Goal: Task Accomplishment & Management: Manage account settings

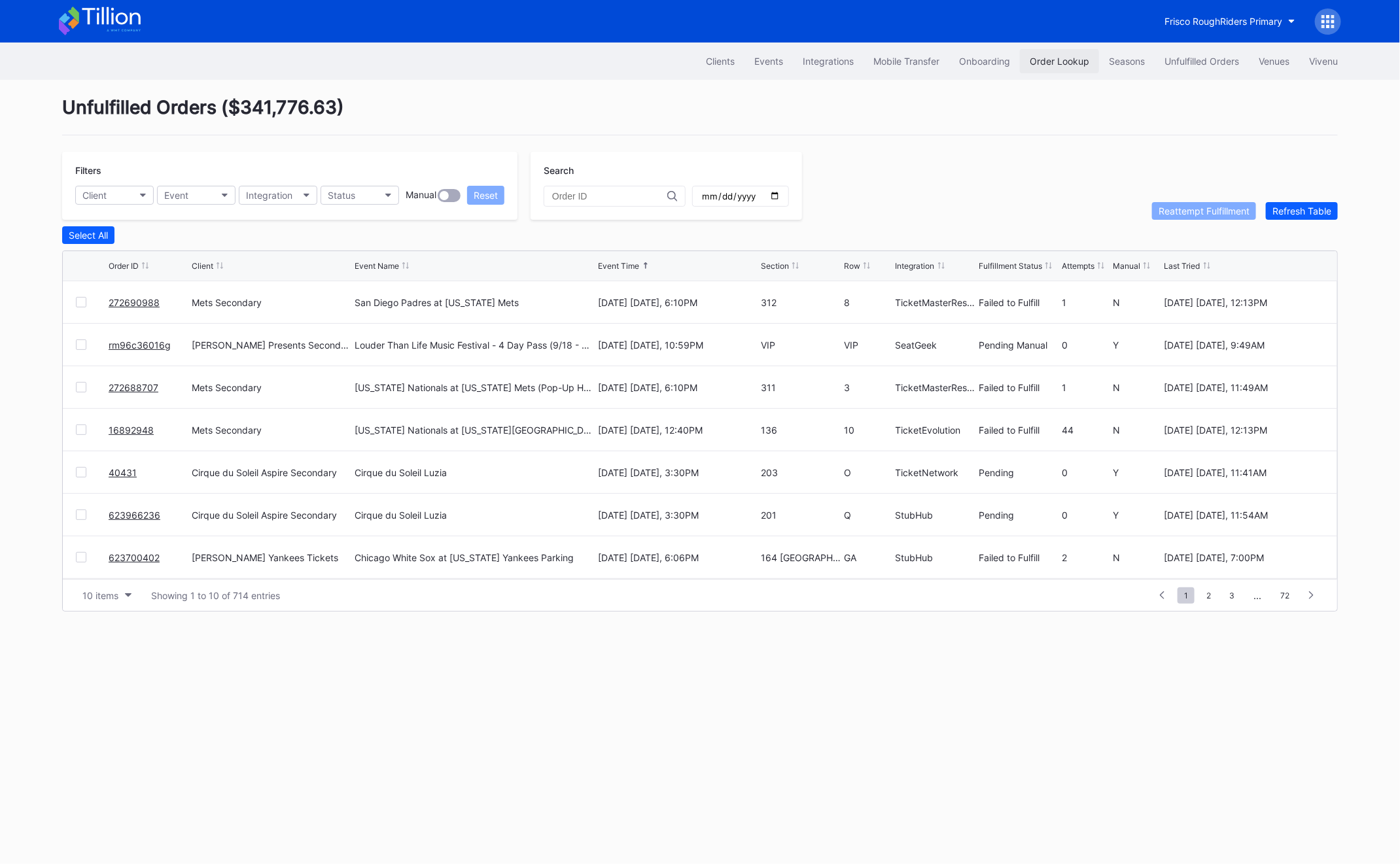
click at [1069, 64] on div "Order Lookup" at bounding box center [1059, 62] width 59 height 11
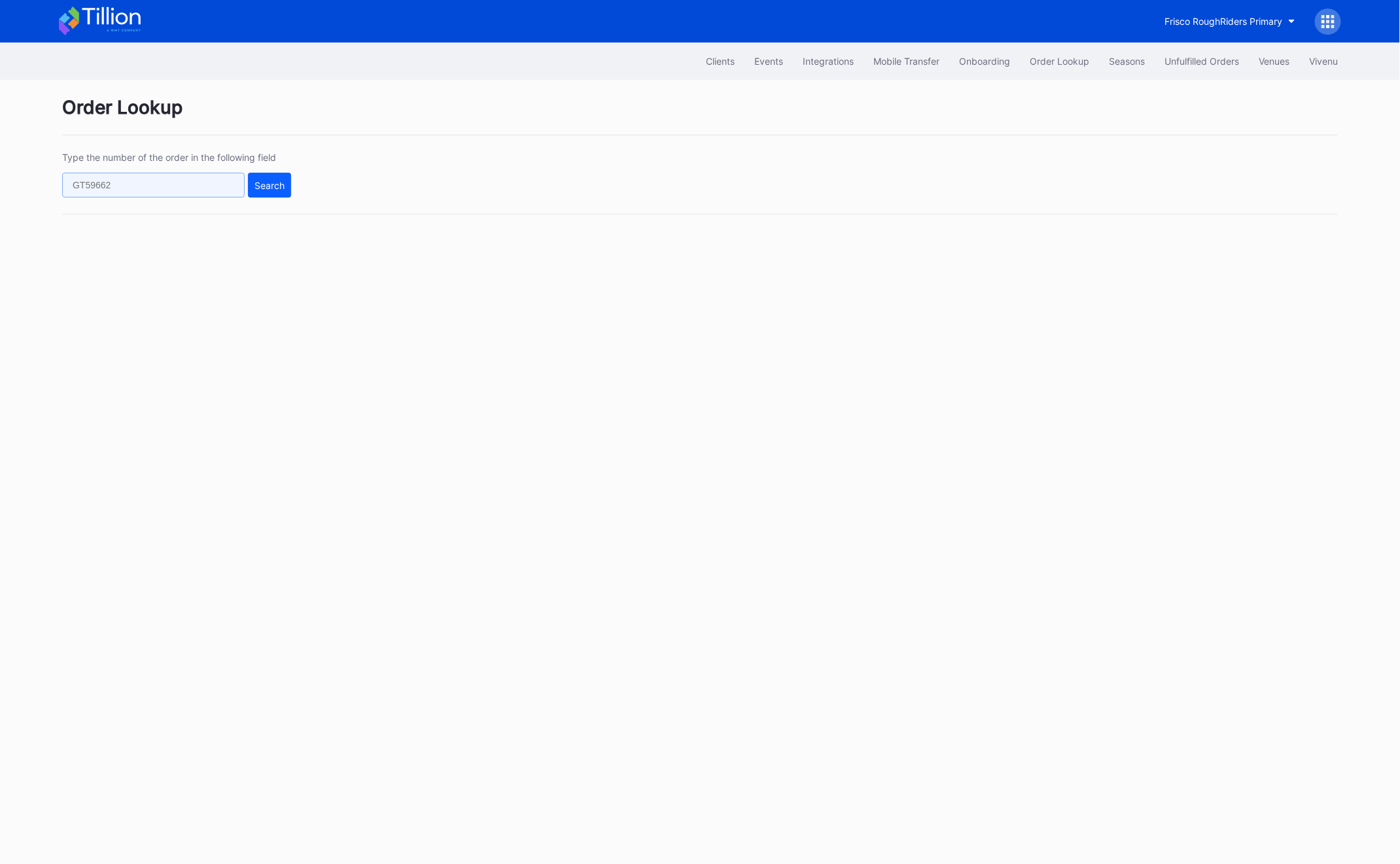
click at [105, 187] on input "text" at bounding box center [153, 185] width 183 height 25
paste input "663529023"
type input "663529023"
click at [286, 194] on button "Search" at bounding box center [269, 185] width 43 height 25
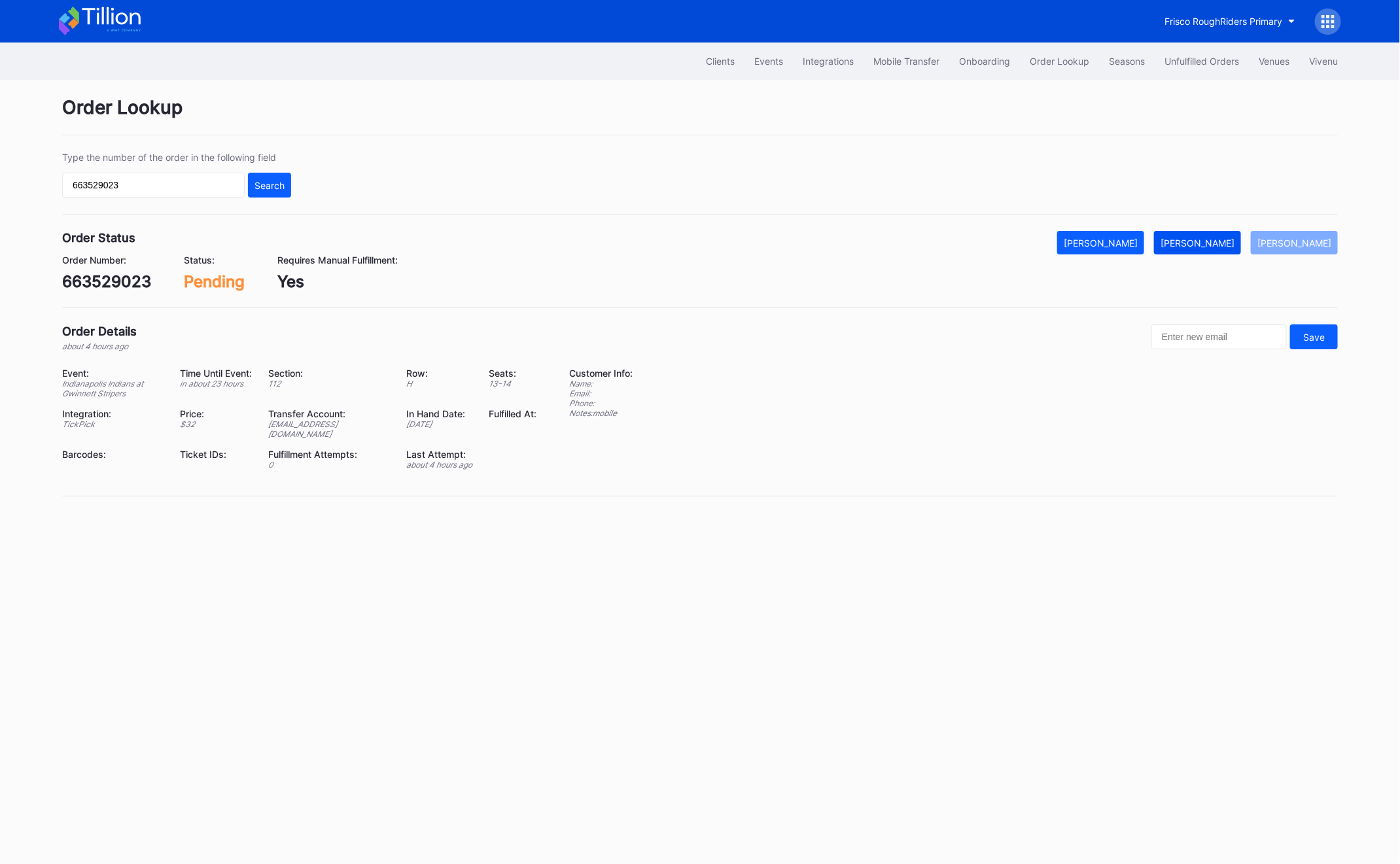
click at [1218, 238] on div "[PERSON_NAME]" at bounding box center [1197, 243] width 74 height 11
click at [1212, 47] on div "Clients Events Integrations Mobile Transfer Onboarding Order Lookup Seasons Unf…" at bounding box center [699, 61] width 1308 height 37
click at [1201, 67] on button "Unfulfilled Orders" at bounding box center [1201, 61] width 94 height 24
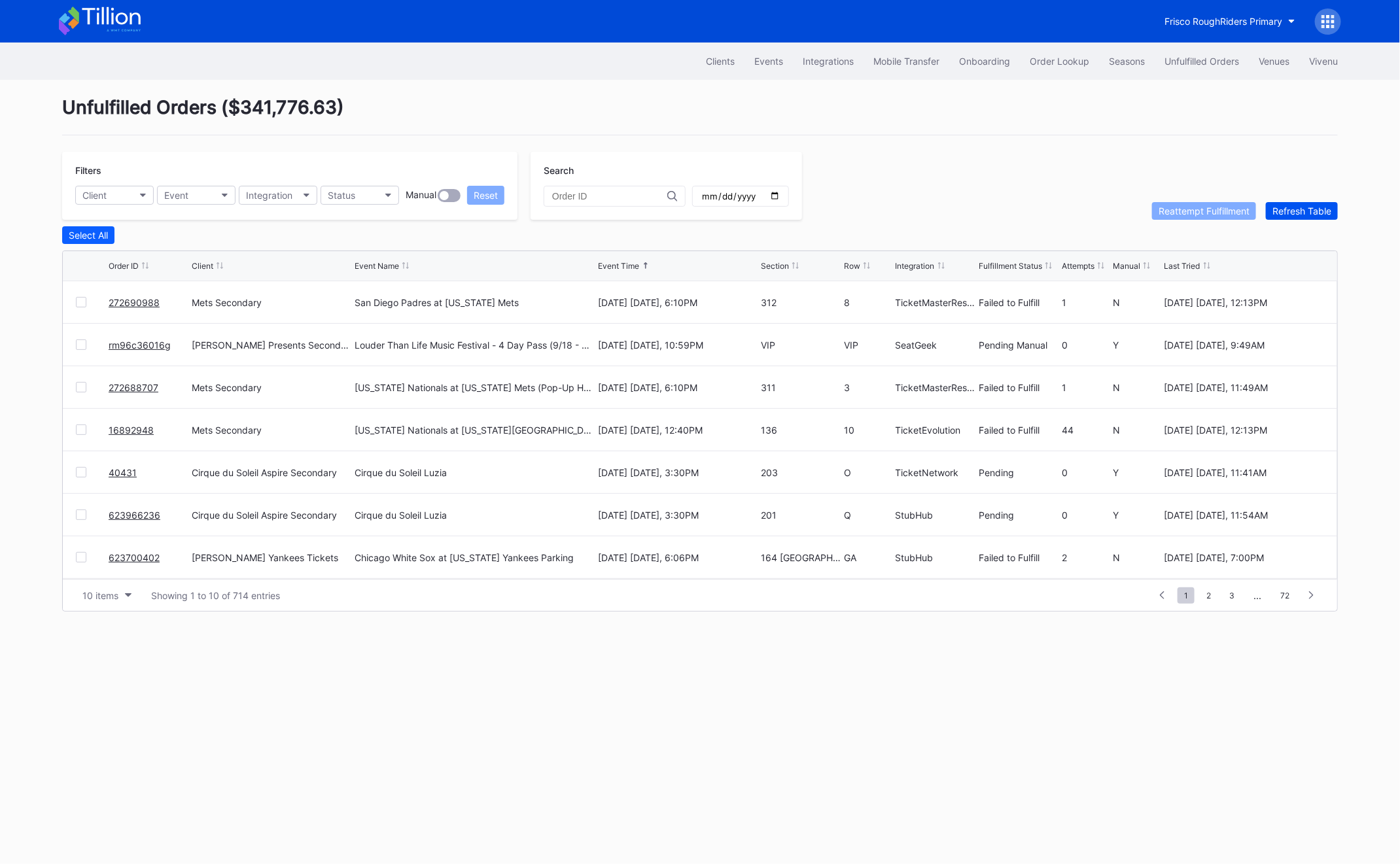
click at [1295, 206] on div "Refresh Table" at bounding box center [1301, 211] width 59 height 11
click at [125, 302] on link "726370860" at bounding box center [134, 303] width 51 height 11
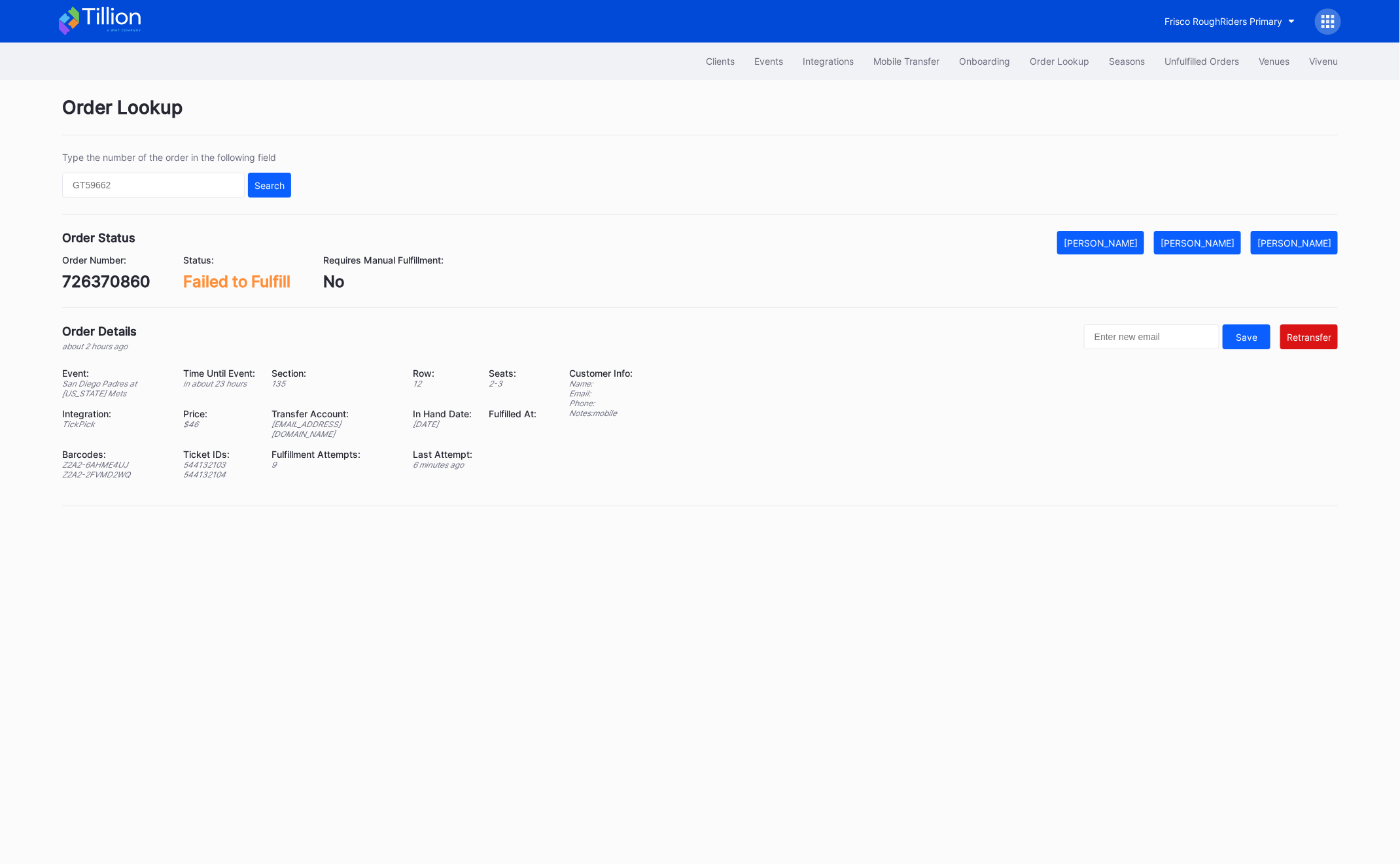
click at [115, 280] on div "726370860" at bounding box center [106, 281] width 88 height 19
copy div "726370860"
click at [96, 460] on div "Z2A2-6AHME4UJ" at bounding box center [114, 465] width 105 height 10
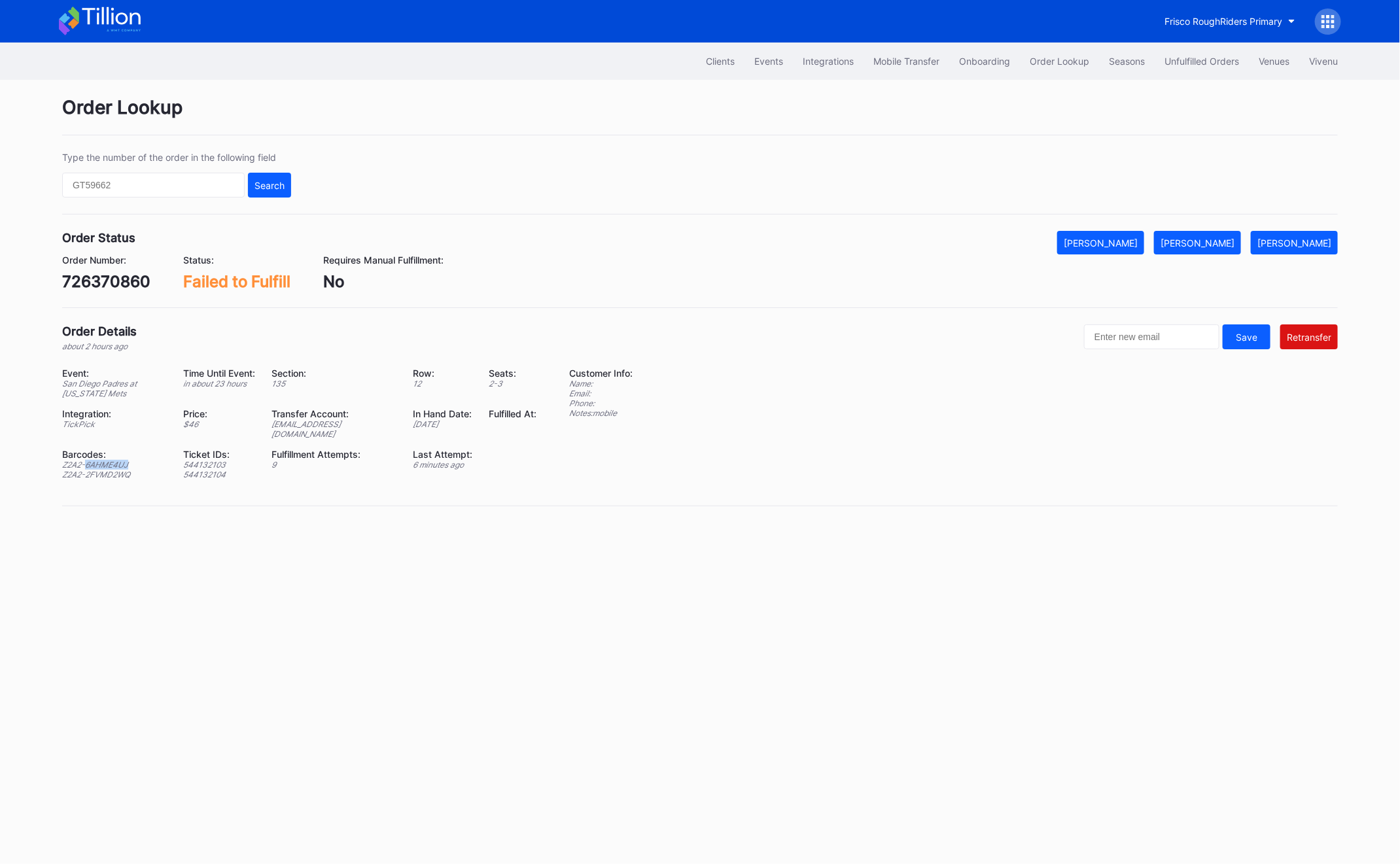
click at [91, 460] on div "Z2A2-6AHME4UJ" at bounding box center [114, 465] width 105 height 10
click at [1364, 230] on div "Clients Events Integrations Mobile Transfer Onboarding Order Lookup Seasons Unf…" at bounding box center [700, 453] width 1400 height 822
click at [79, 470] on div "Z2A2-2FVMD2WQ" at bounding box center [114, 475] width 105 height 10
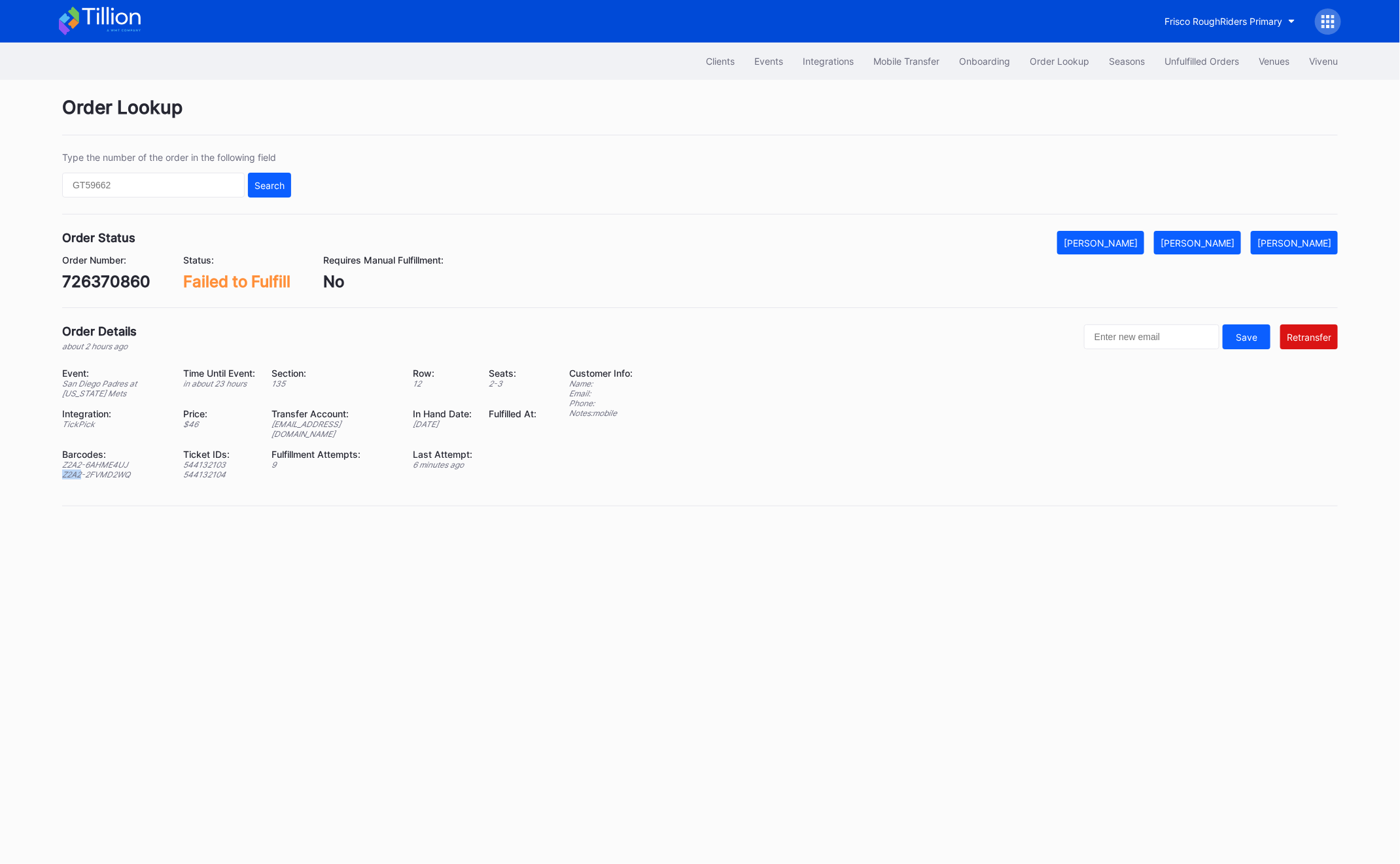
click at [79, 470] on div "Z2A2-2FVMD2WQ" at bounding box center [114, 475] width 105 height 10
copy div "Z2A2-2FVMD2WQ"
click at [108, 285] on div "726370860" at bounding box center [106, 281] width 88 height 19
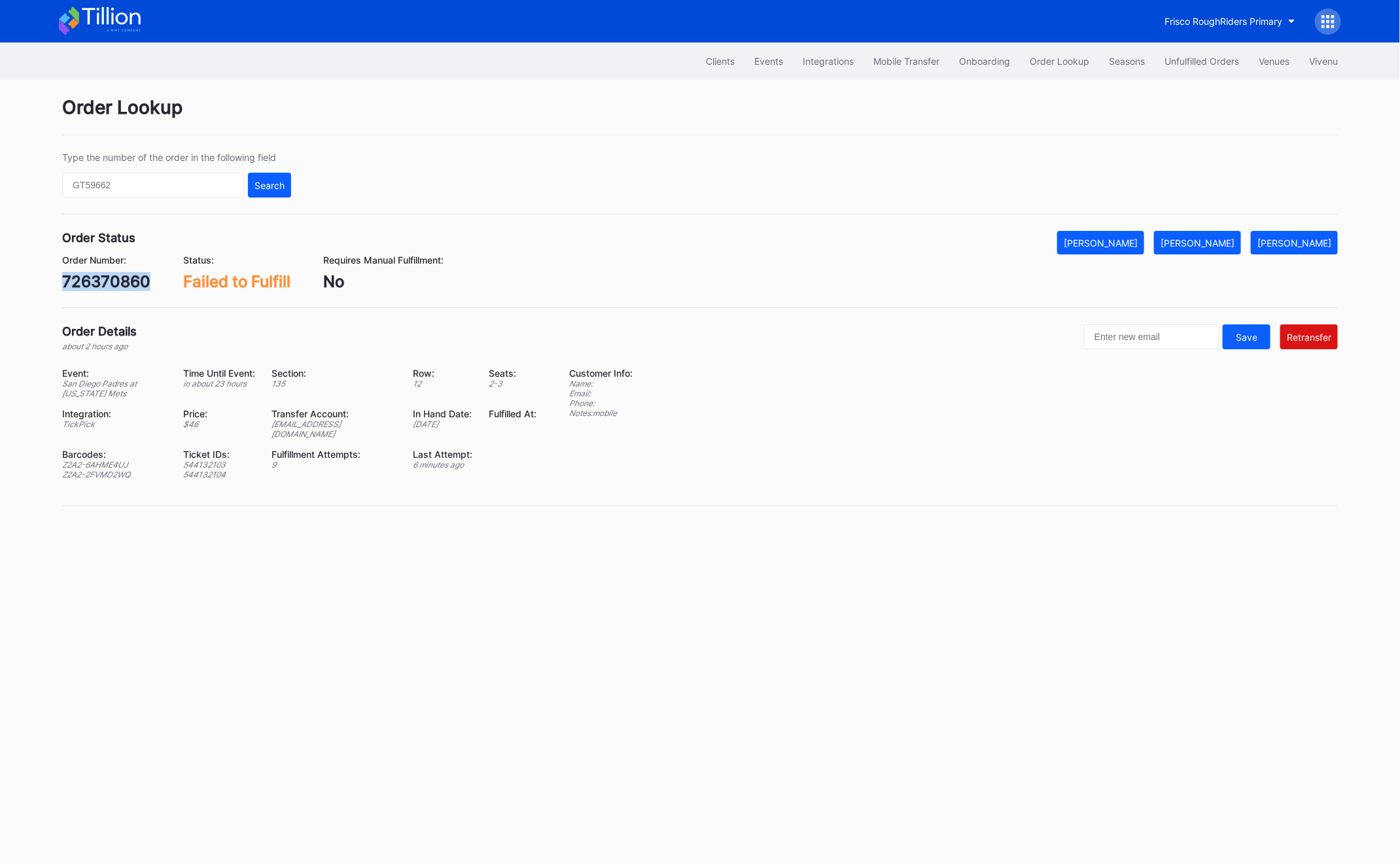
copy div "726370860"
click at [1184, 62] on div "Unfulfilled Orders" at bounding box center [1201, 62] width 75 height 11
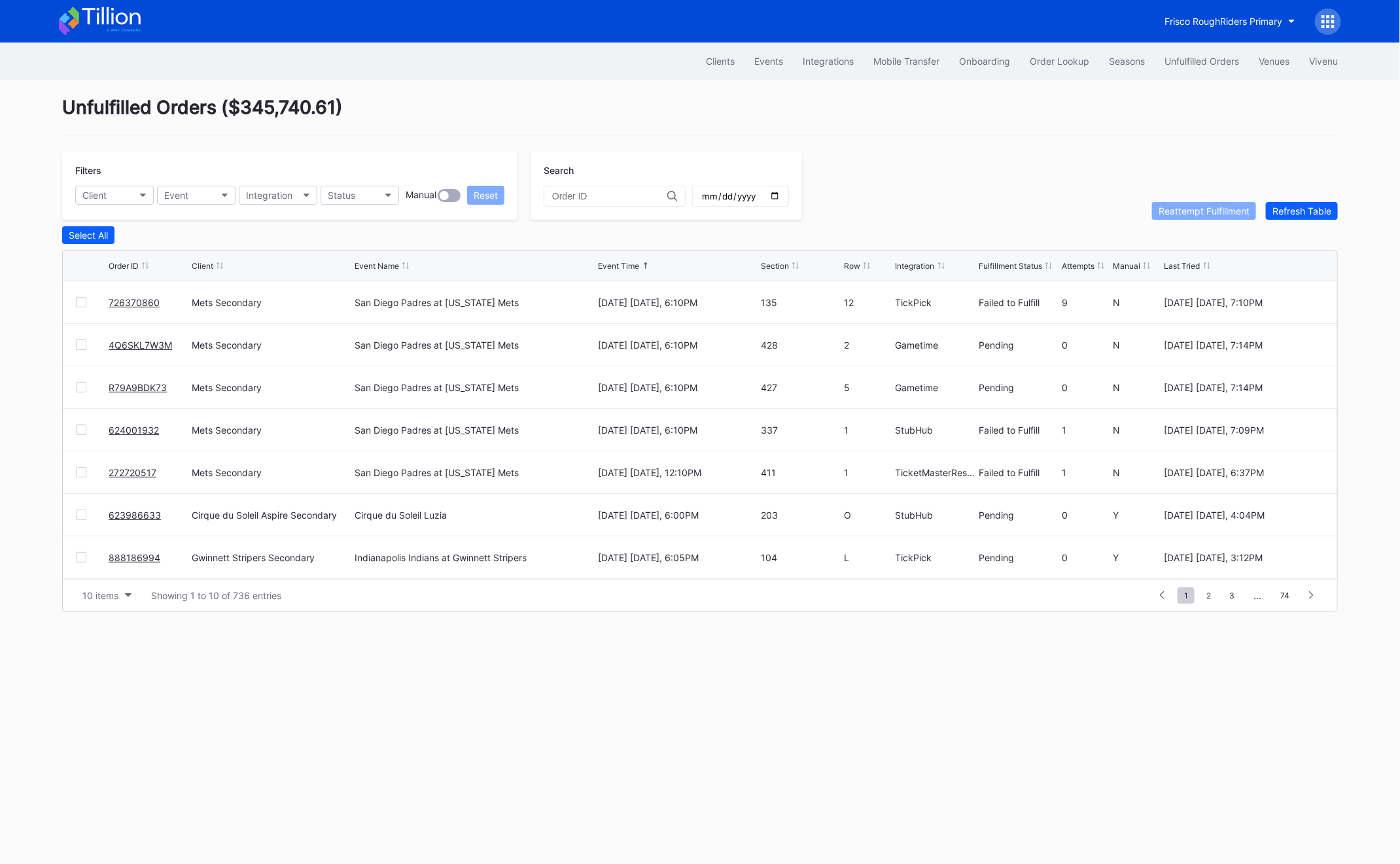
click at [79, 473] on div at bounding box center [81, 472] width 11 height 11
click at [1211, 208] on div "Reattempt Fulfillment" at bounding box center [1204, 211] width 91 height 11
click at [132, 557] on link "888186994" at bounding box center [135, 558] width 52 height 11
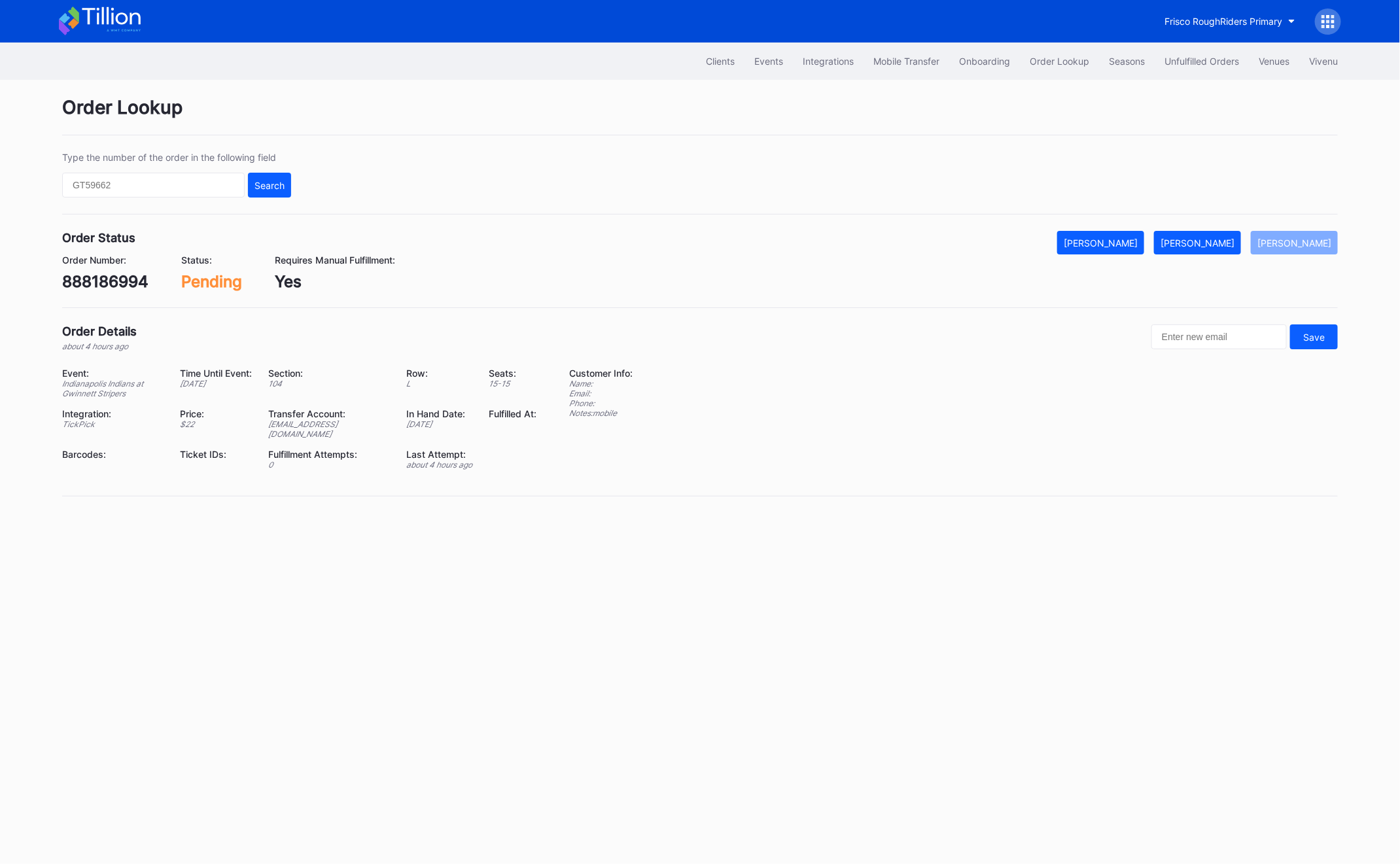
click at [123, 280] on div "888186994" at bounding box center [105, 281] width 86 height 19
copy div "888186994"
click at [1217, 251] on button "[PERSON_NAME]" at bounding box center [1197, 243] width 87 height 24
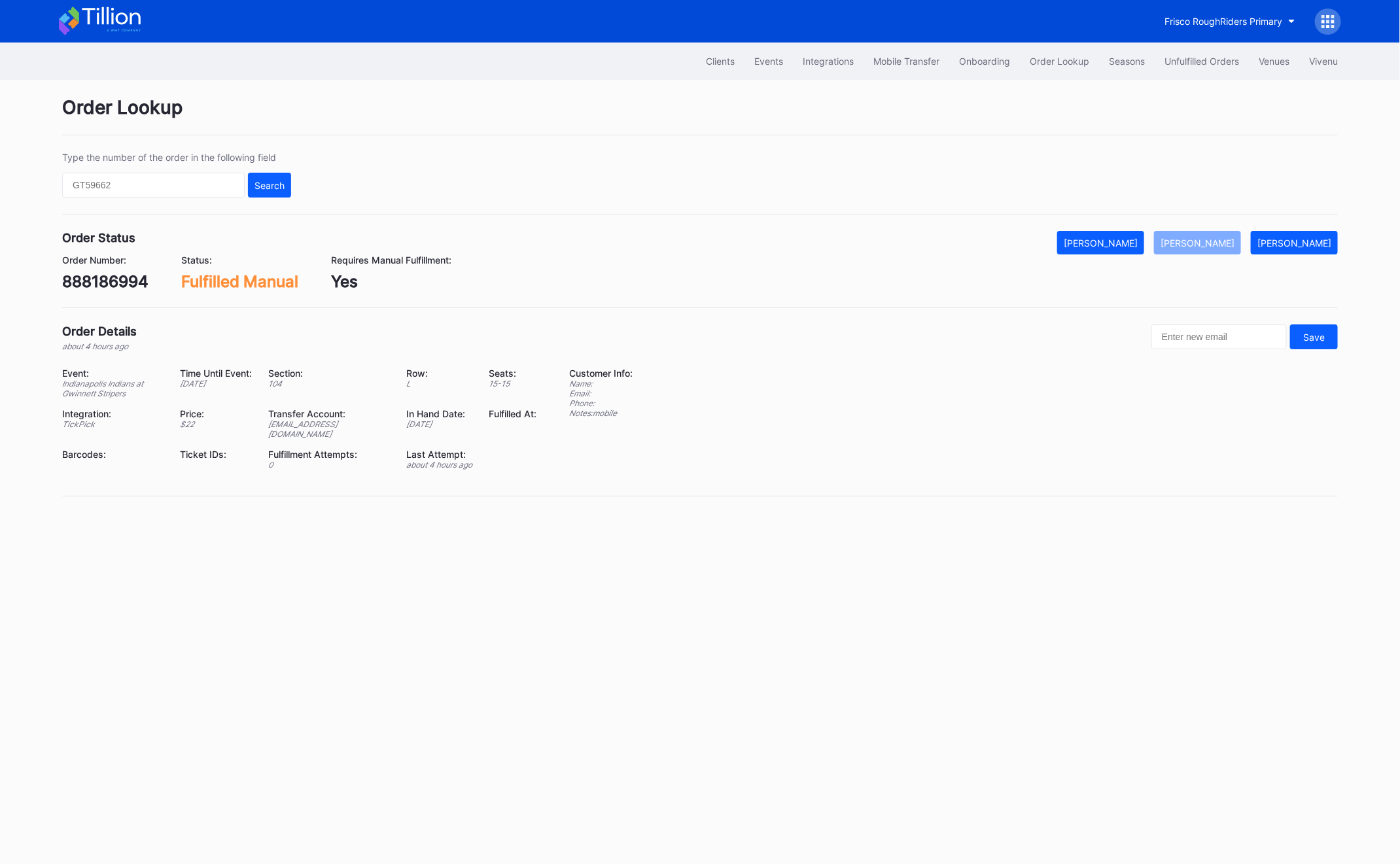
click at [110, 169] on div "Type the number of the order in the following field Search" at bounding box center [177, 174] width 229 height 45
click at [108, 187] on input "text" at bounding box center [153, 185] width 183 height 25
paste input "221253663"
type input "221253663"
click at [273, 181] on div "Search" at bounding box center [269, 186] width 30 height 11
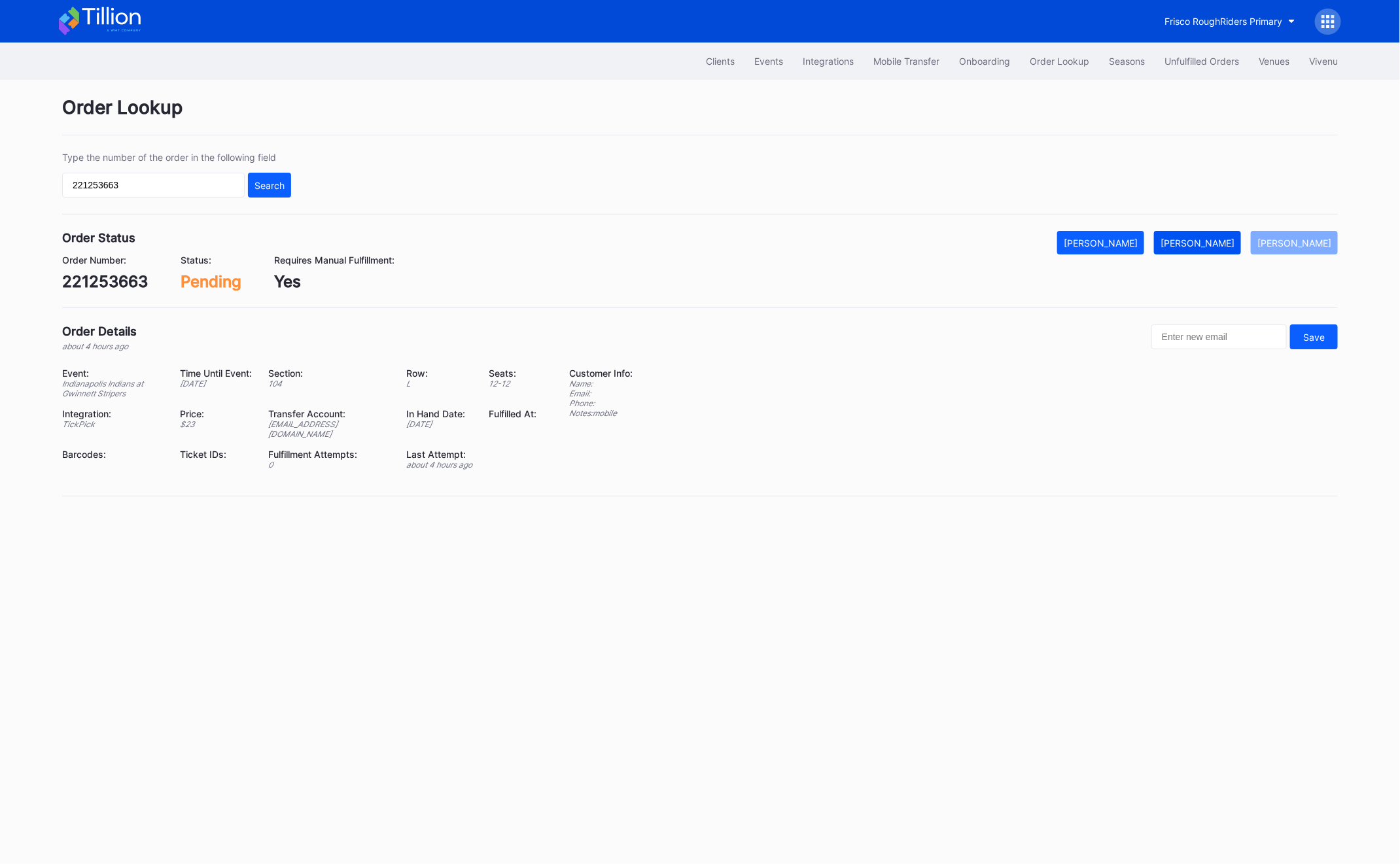
click at [1222, 232] on button "[PERSON_NAME]" at bounding box center [1197, 243] width 87 height 24
click at [1225, 70] on button "Unfulfilled Orders" at bounding box center [1201, 61] width 94 height 24
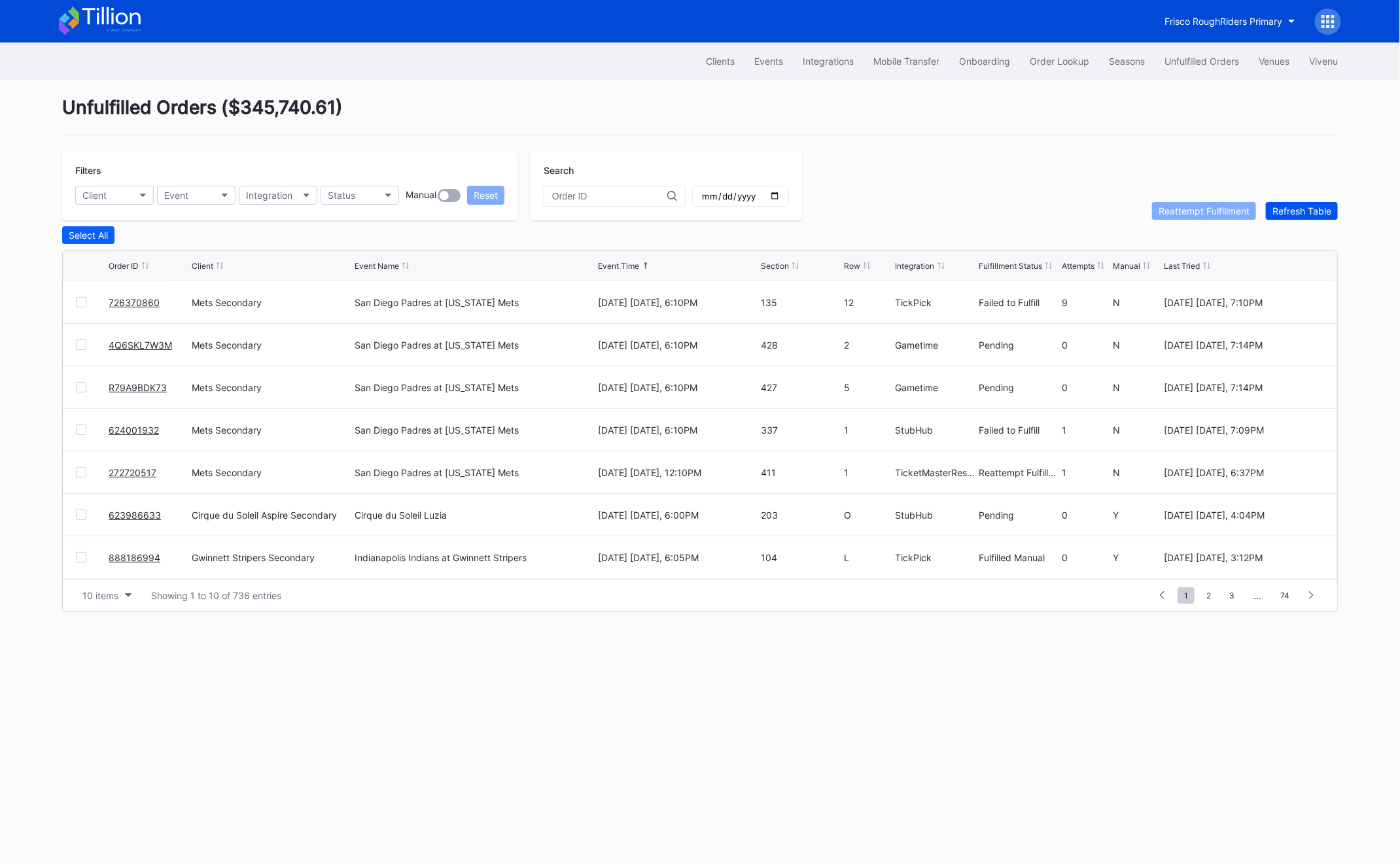
click at [1297, 211] on div "Refresh Table" at bounding box center [1301, 211] width 59 height 11
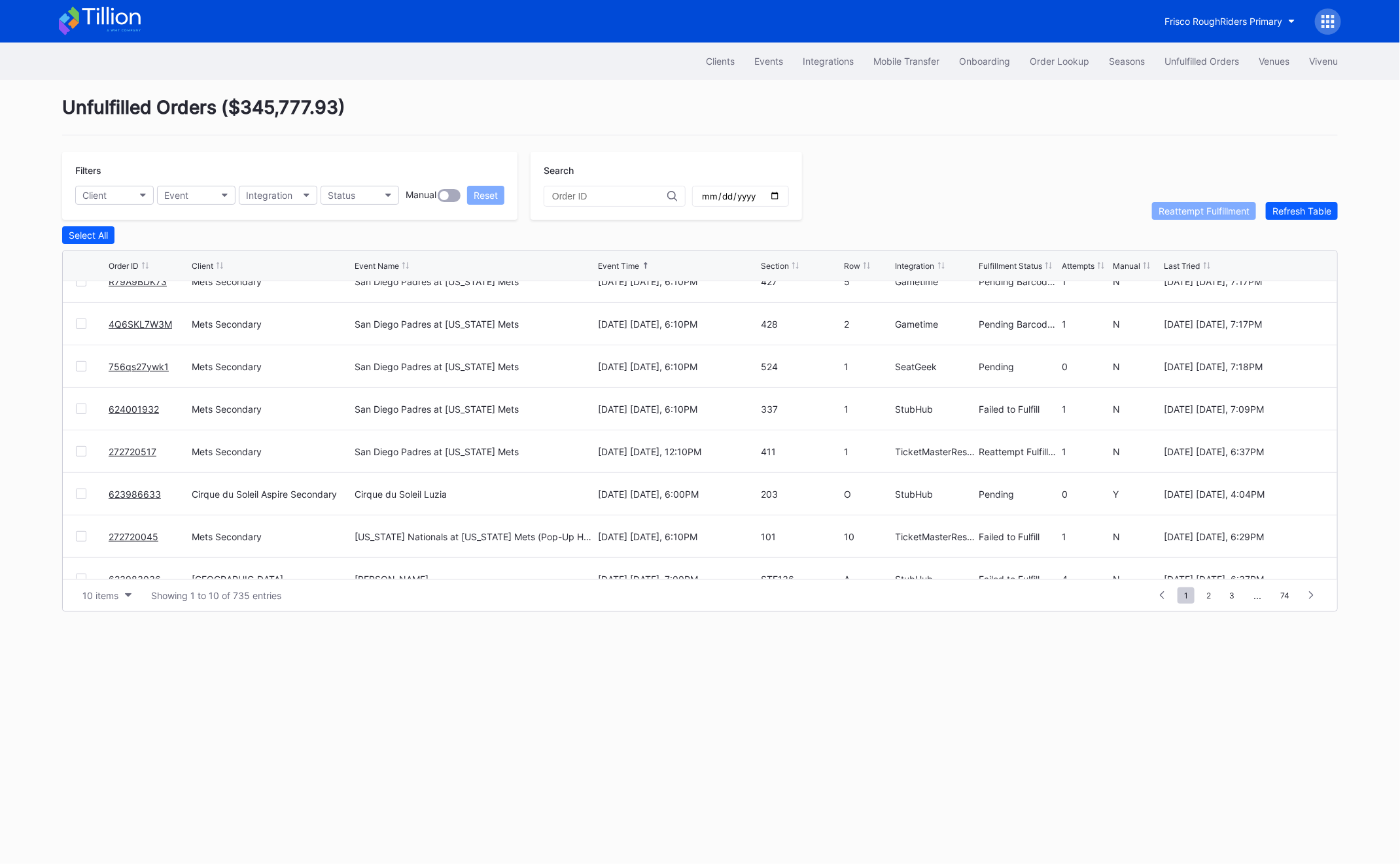
scroll to position [127, 0]
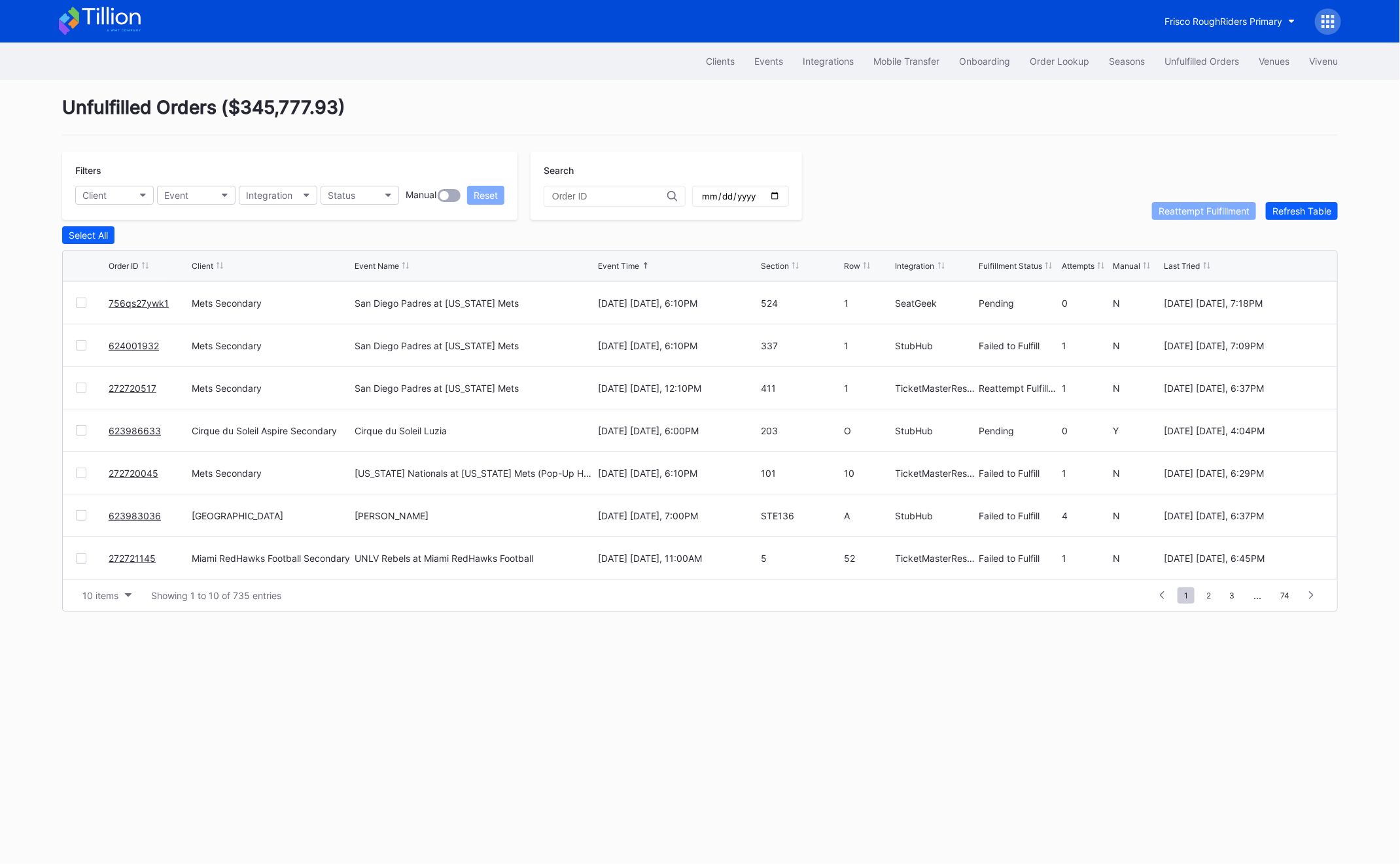
click at [79, 471] on div at bounding box center [81, 473] width 11 height 11
click at [1173, 214] on div "Reattempt Fulfillment" at bounding box center [1204, 211] width 91 height 11
click at [92, 559] on div at bounding box center [92, 558] width 32 height 11
click at [85, 559] on div at bounding box center [81, 558] width 11 height 11
click at [1175, 218] on button "Reattempt Fulfillment" at bounding box center [1204, 211] width 104 height 18
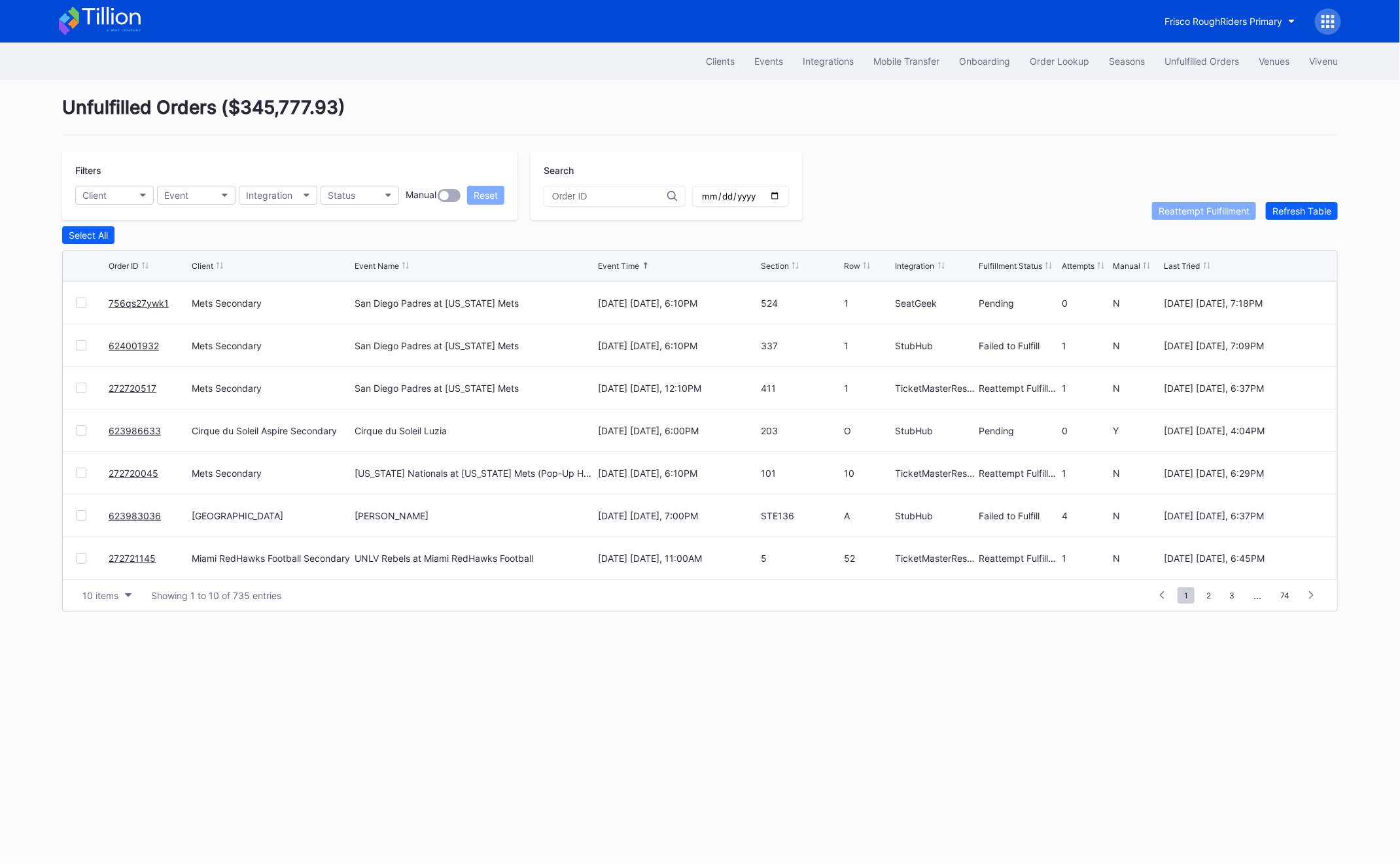
click at [135, 518] on link "623983036" at bounding box center [135, 516] width 53 height 11
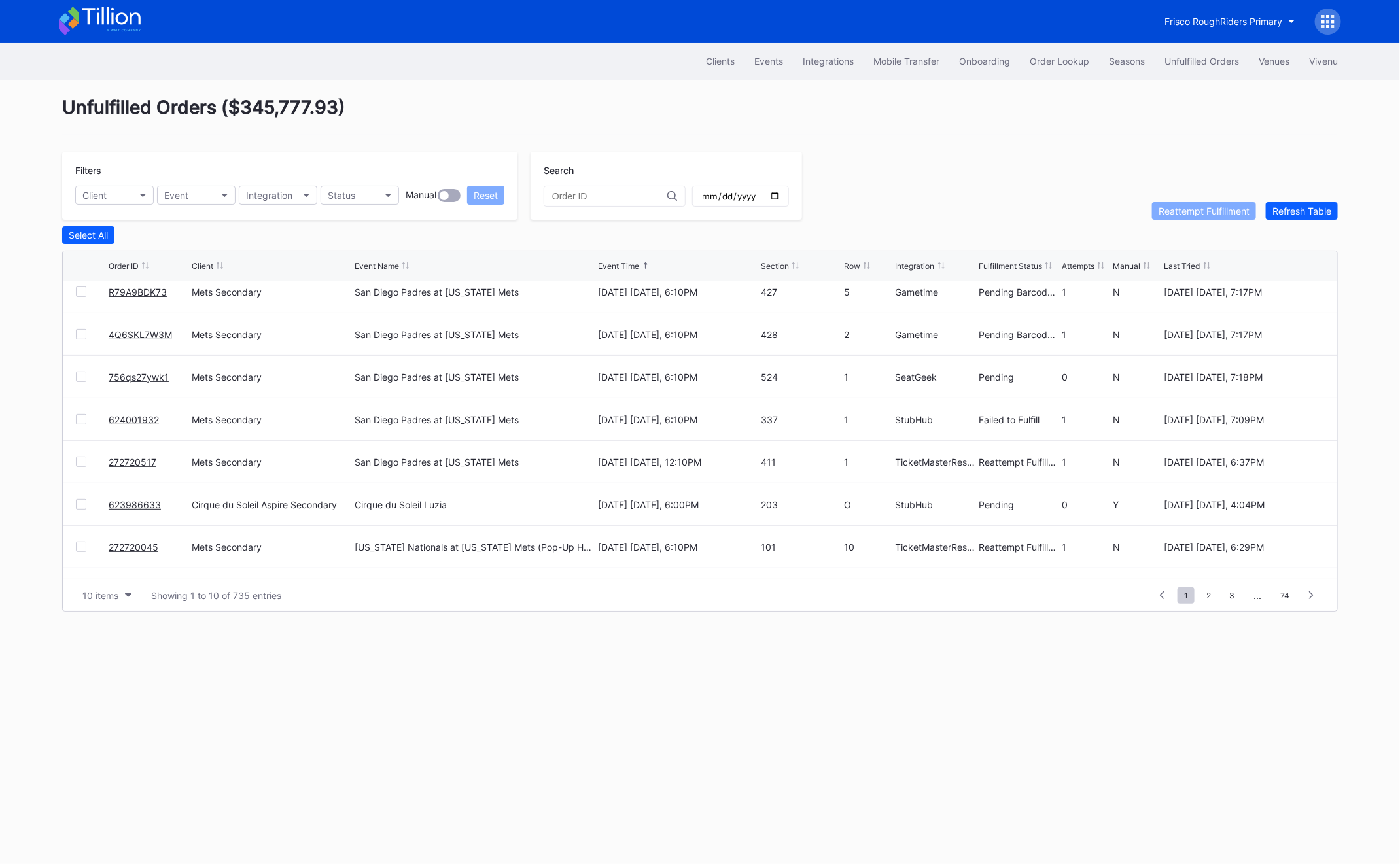
scroll to position [56, 0]
click at [134, 496] on link "623986633" at bounding box center [135, 502] width 53 height 11
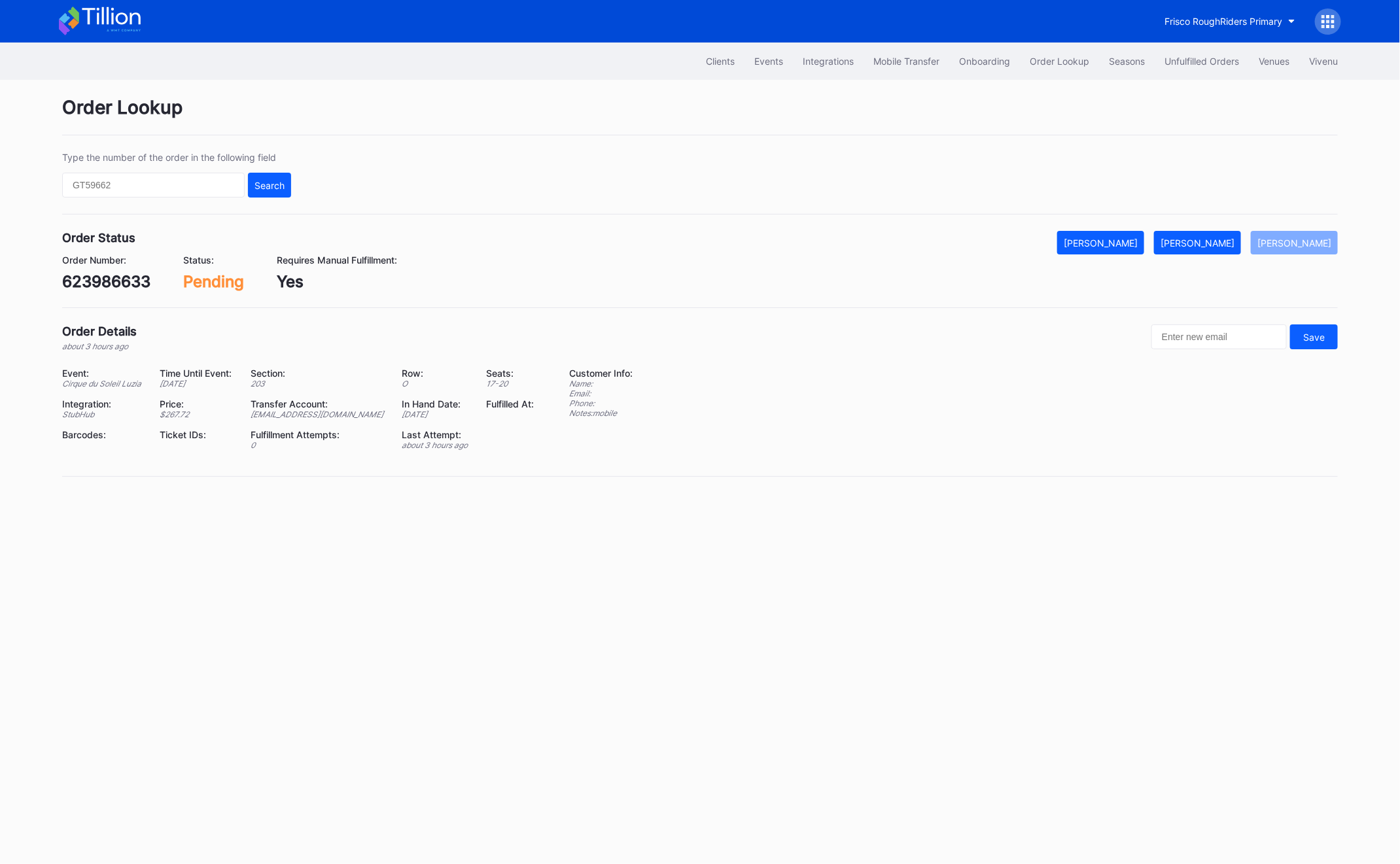
click at [313, 415] on div "[EMAIL_ADDRESS][DOMAIN_NAME]" at bounding box center [318, 415] width 135 height 10
copy div "[EMAIL_ADDRESS][DOMAIN_NAME]"
click at [93, 277] on div "623986633" at bounding box center [106, 281] width 88 height 19
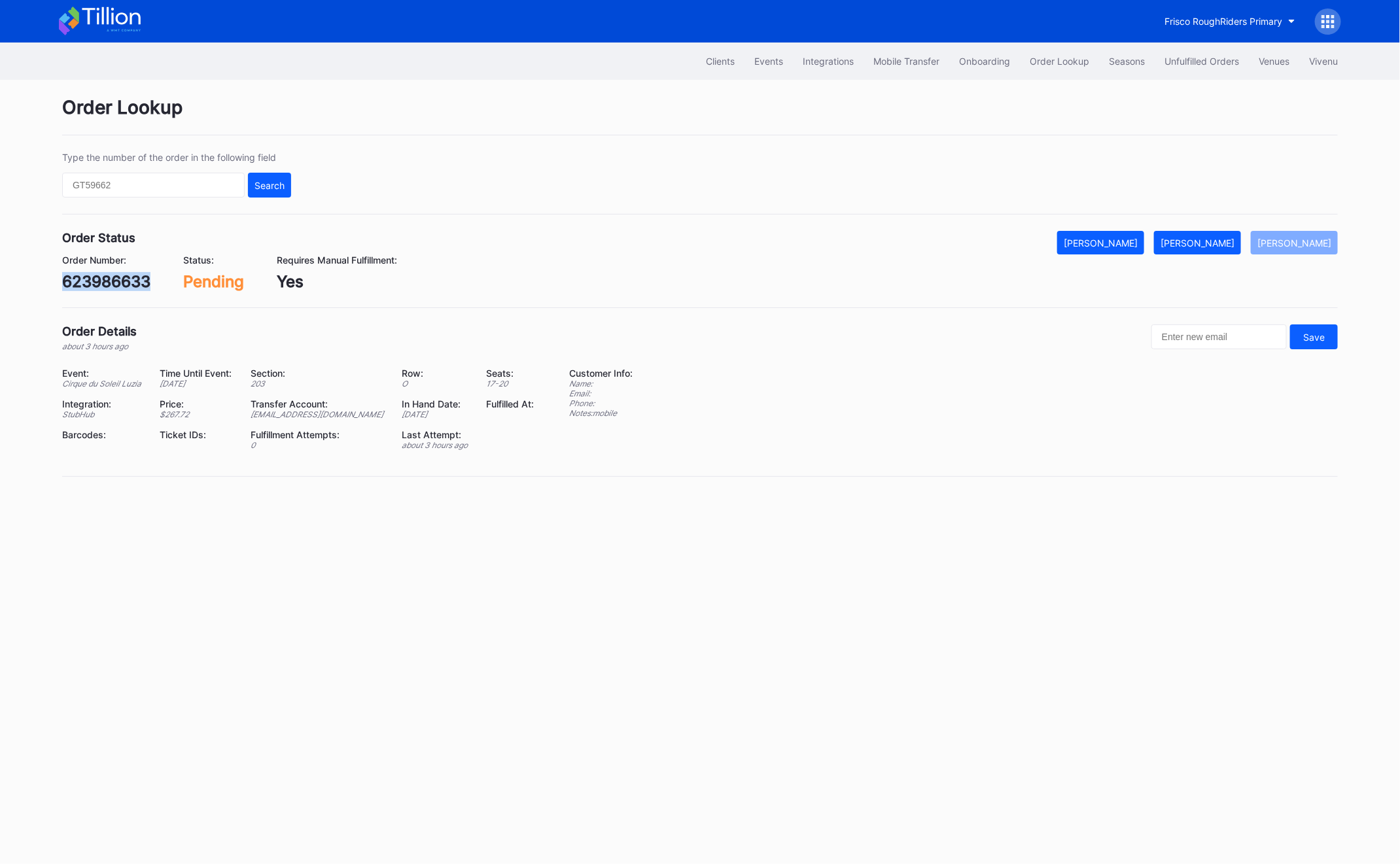
click at [93, 277] on div "623986633" at bounding box center [106, 281] width 88 height 19
copy div "623986633"
click at [1235, 251] on button "[PERSON_NAME]" at bounding box center [1197, 243] width 87 height 24
click at [1226, 66] on div "Unfulfilled Orders" at bounding box center [1201, 62] width 75 height 11
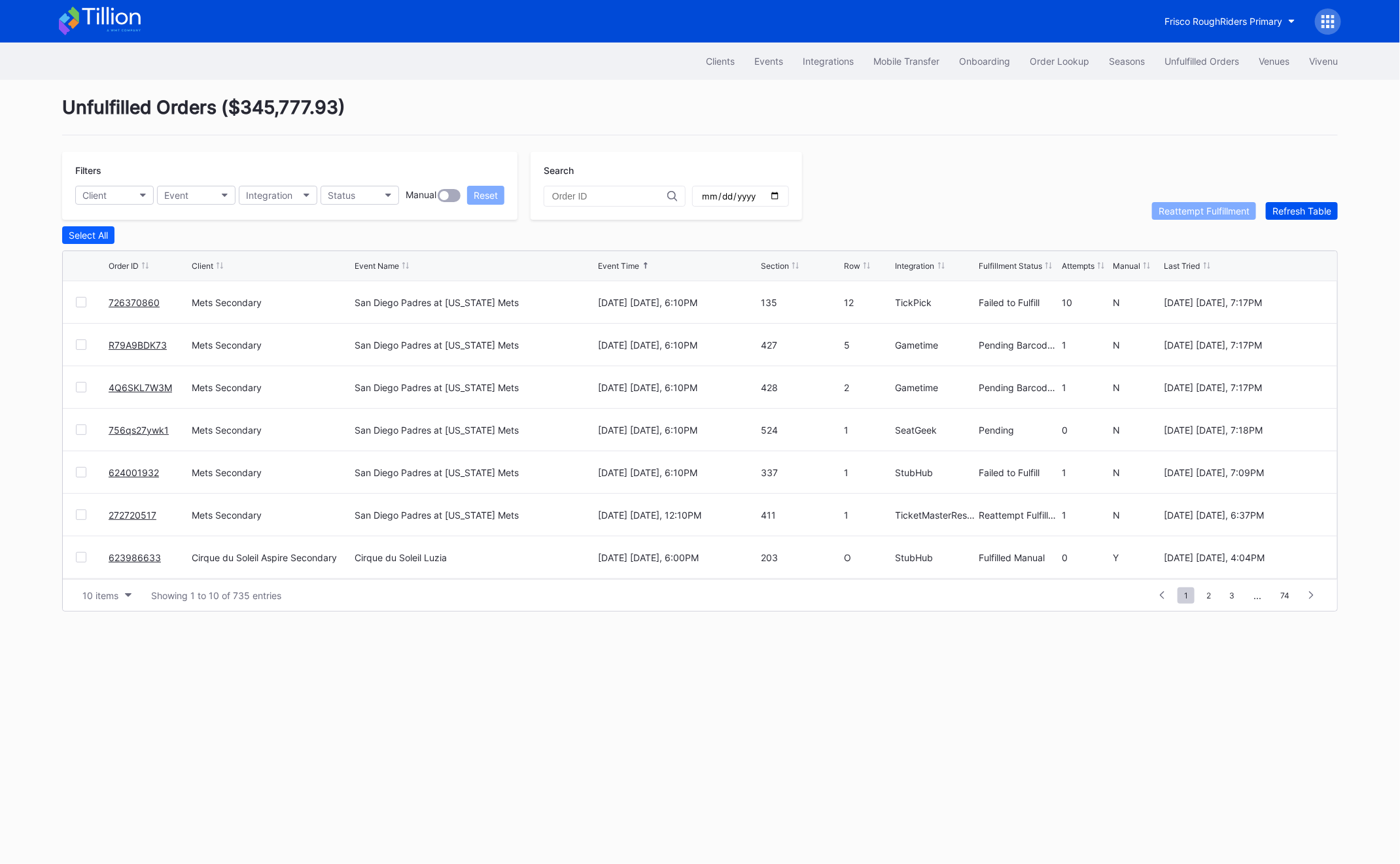
click at [1289, 207] on div "Refresh Table" at bounding box center [1301, 211] width 59 height 11
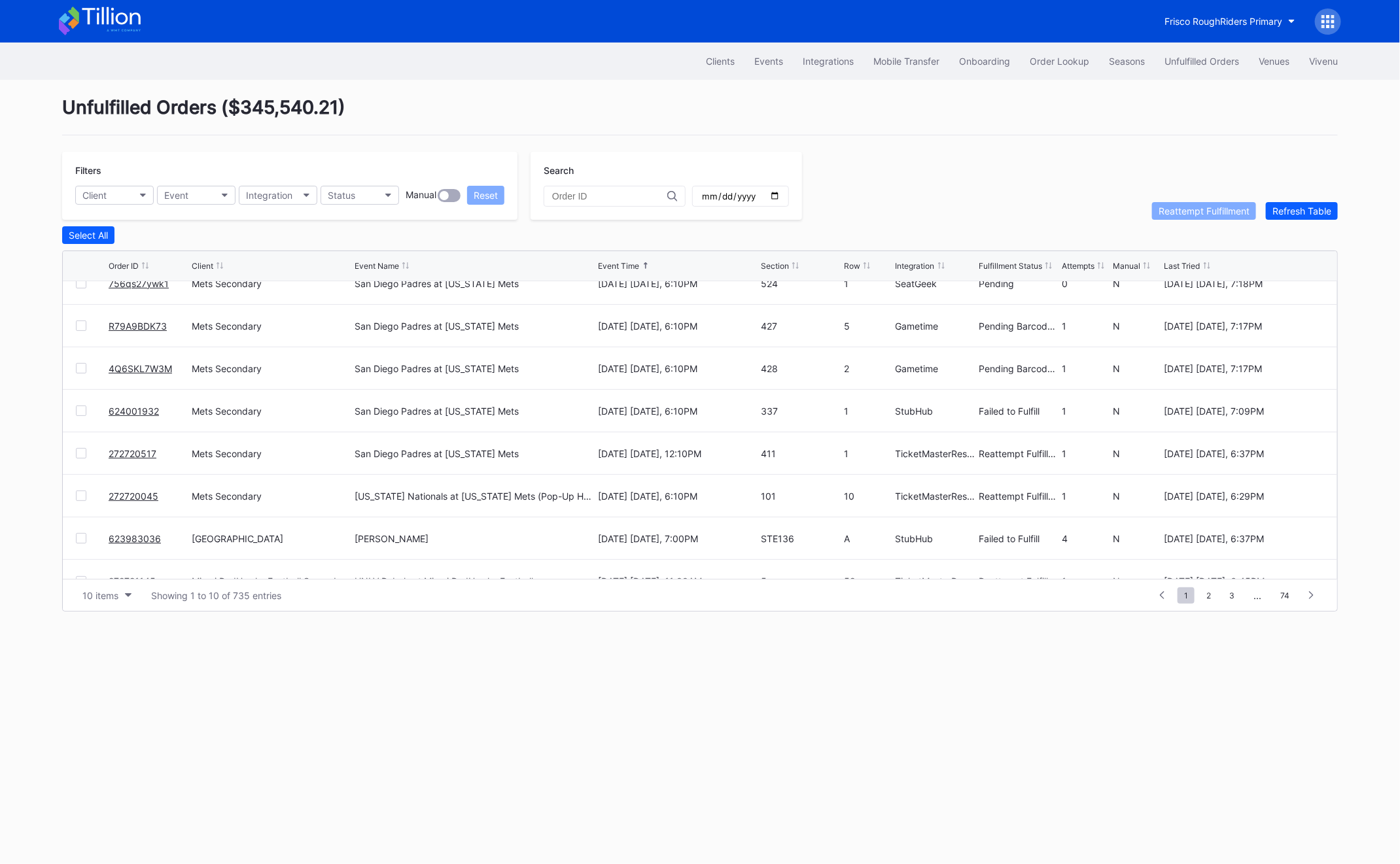
scroll to position [127, 0]
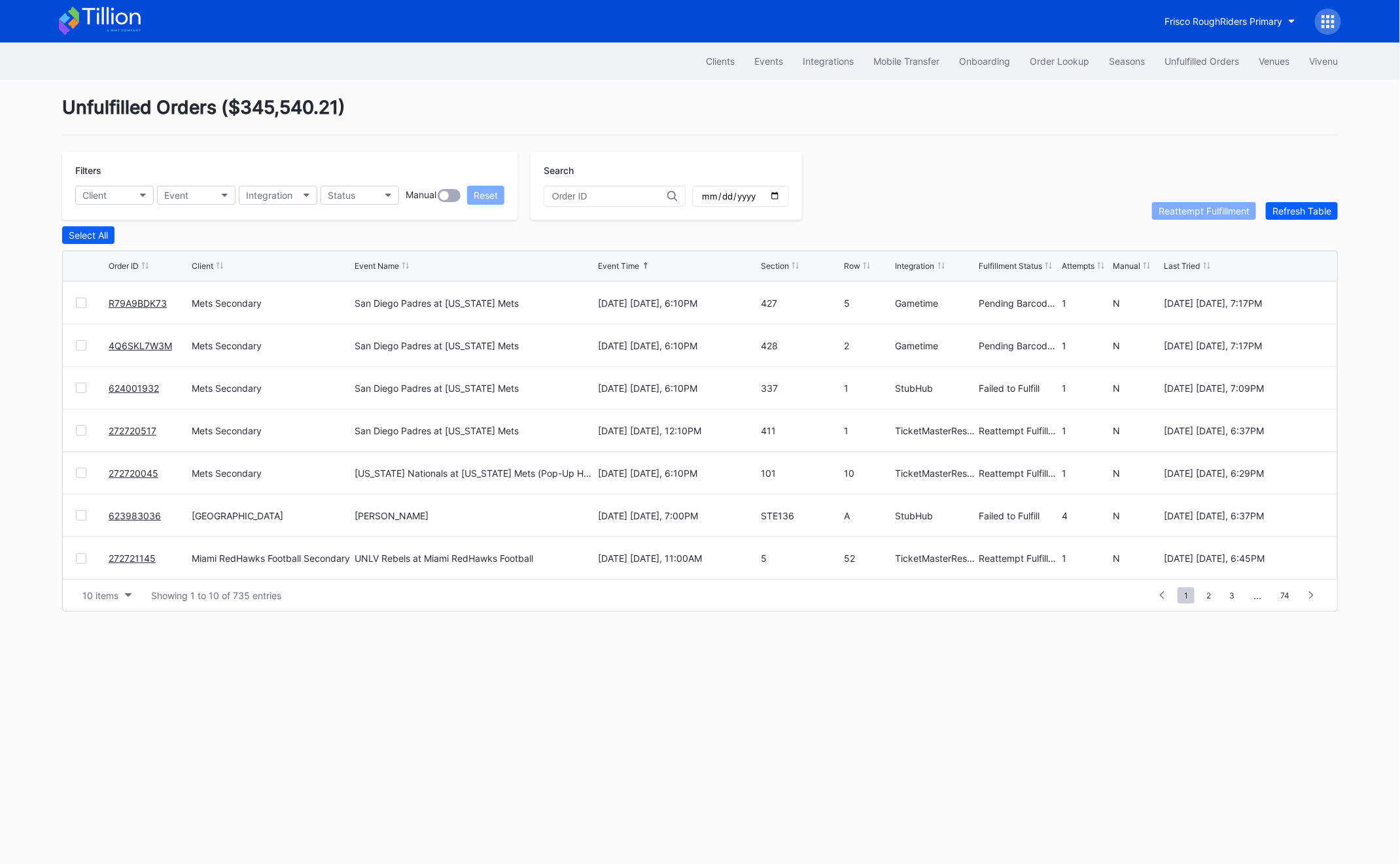
click at [618, 203] on div at bounding box center [614, 196] width 142 height 21
click at [612, 200] on input "text" at bounding box center [610, 196] width 115 height 11
paste input "16892948"
type input "16892948"
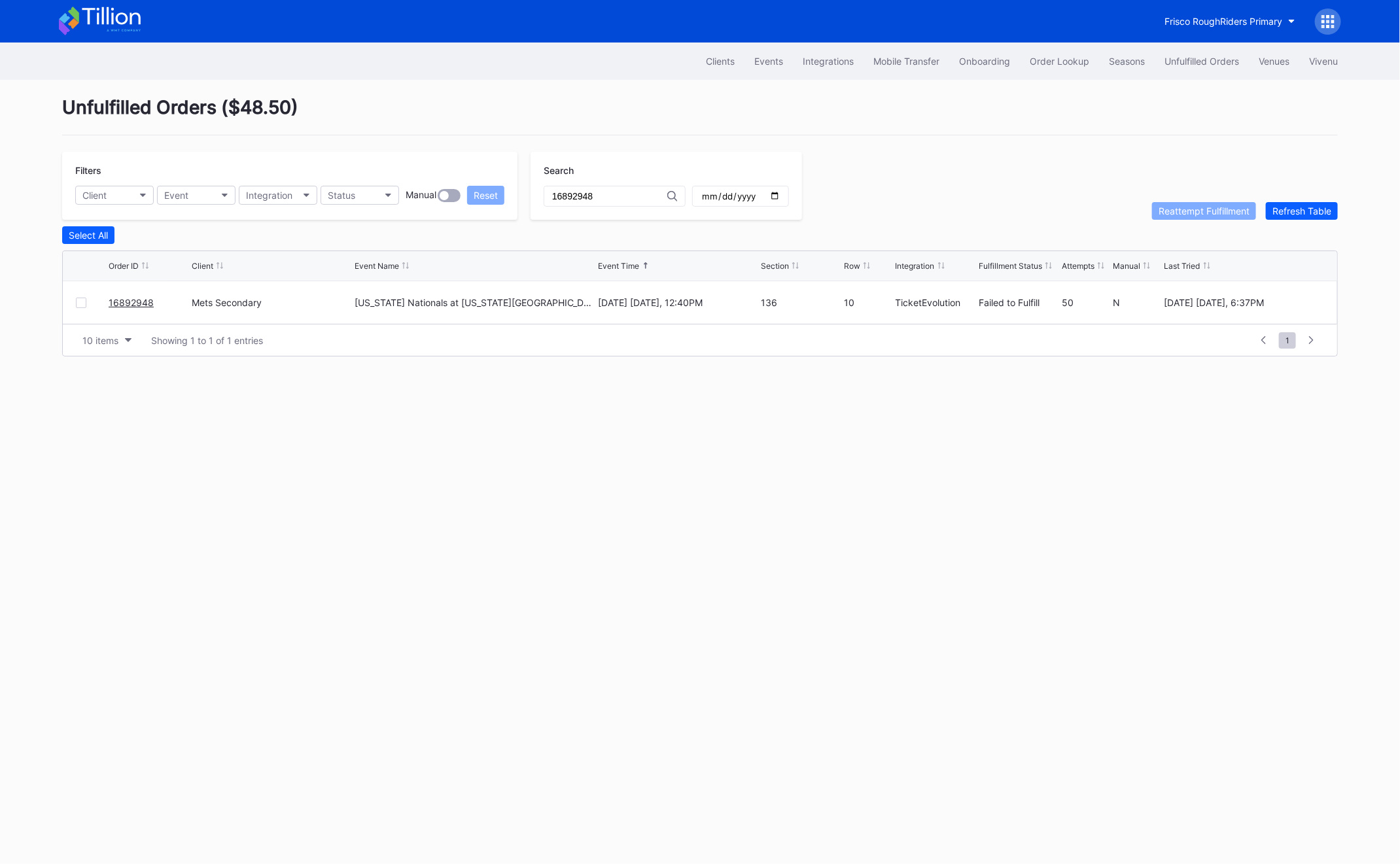
click at [128, 300] on link "16892948" at bounding box center [131, 303] width 45 height 11
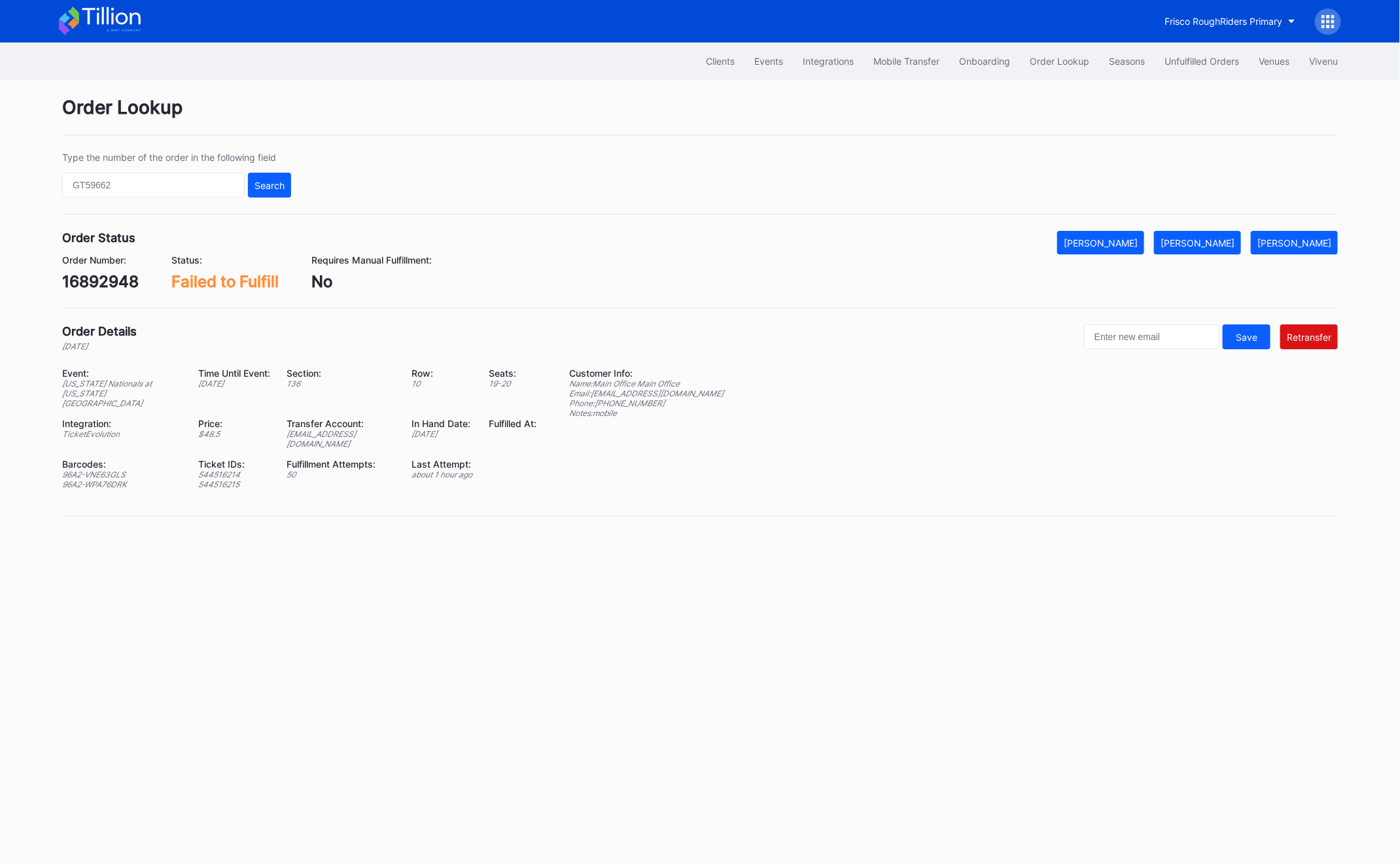
click at [303, 434] on div "Event: [US_STATE] Nationals at [US_STATE] Mets Time Until Event: [DATE] Section…" at bounding box center [307, 433] width 491 height 131
click at [299, 429] on div "[EMAIL_ADDRESS][DOMAIN_NAME]" at bounding box center [341, 439] width 109 height 19
copy div "[EMAIL_ADDRESS][DOMAIN_NAME]"
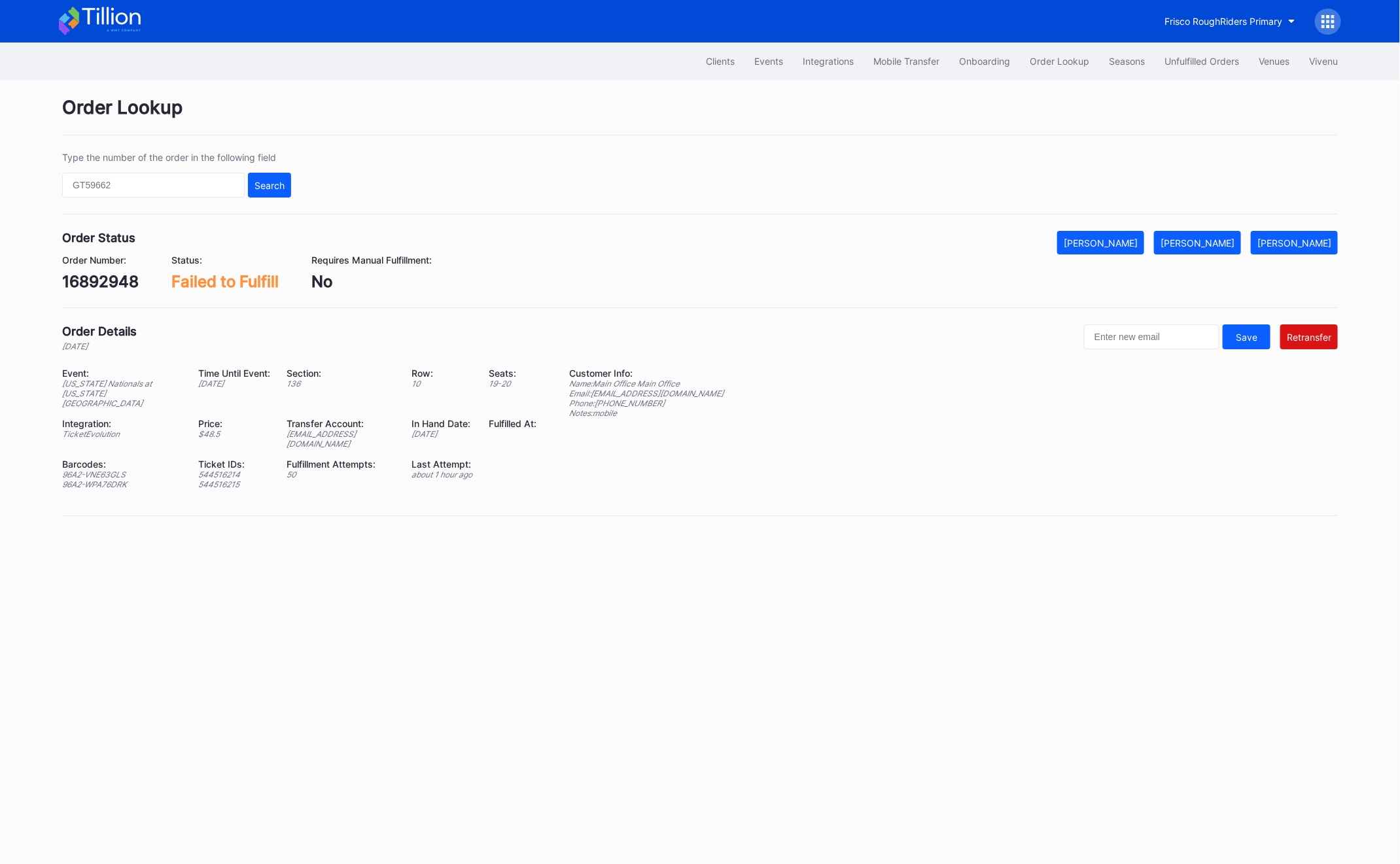
click at [108, 285] on div "16892948" at bounding box center [101, 281] width 76 height 19
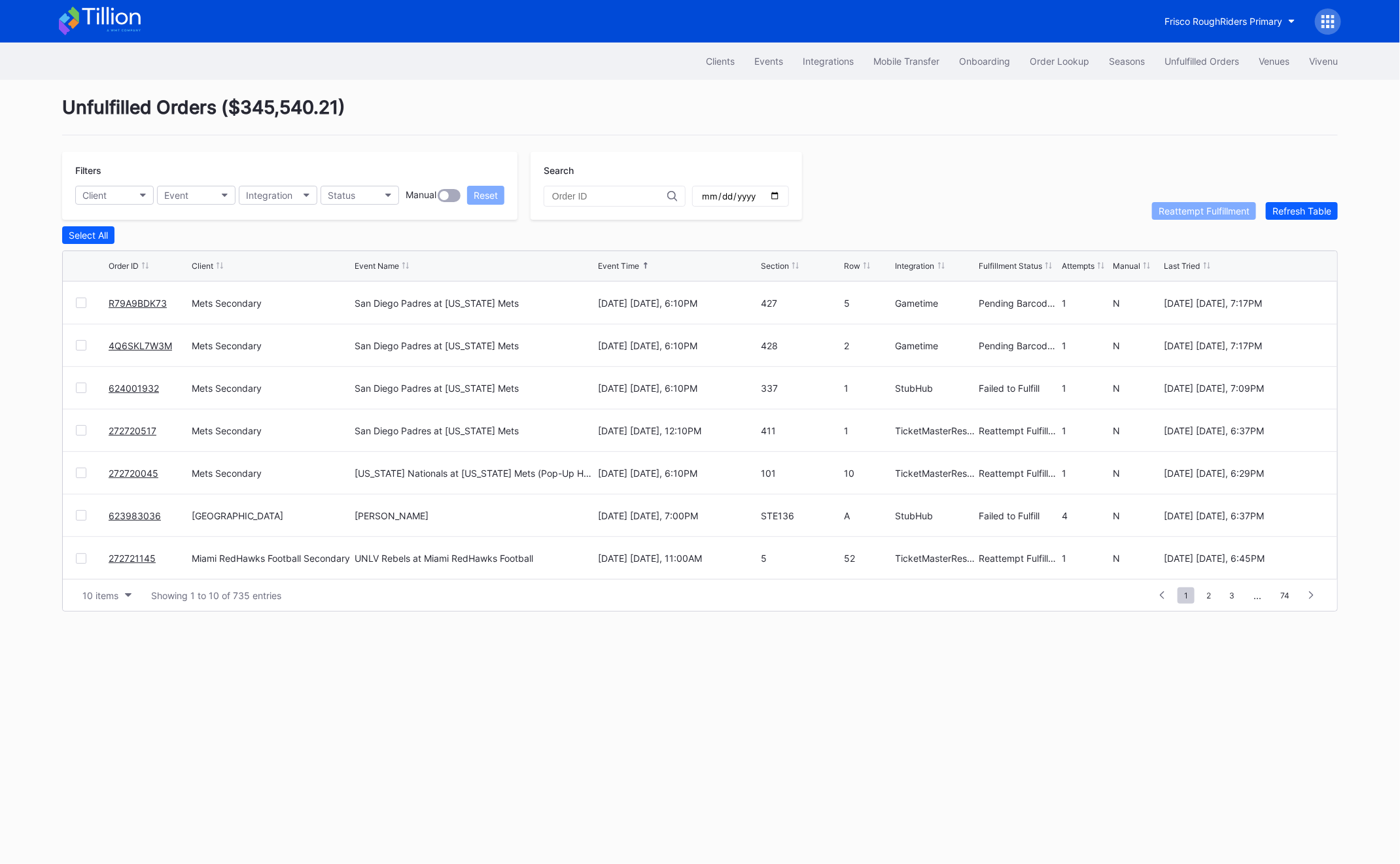
scroll to position [125, 0]
click at [140, 515] on link "623983036" at bounding box center [135, 518] width 53 height 11
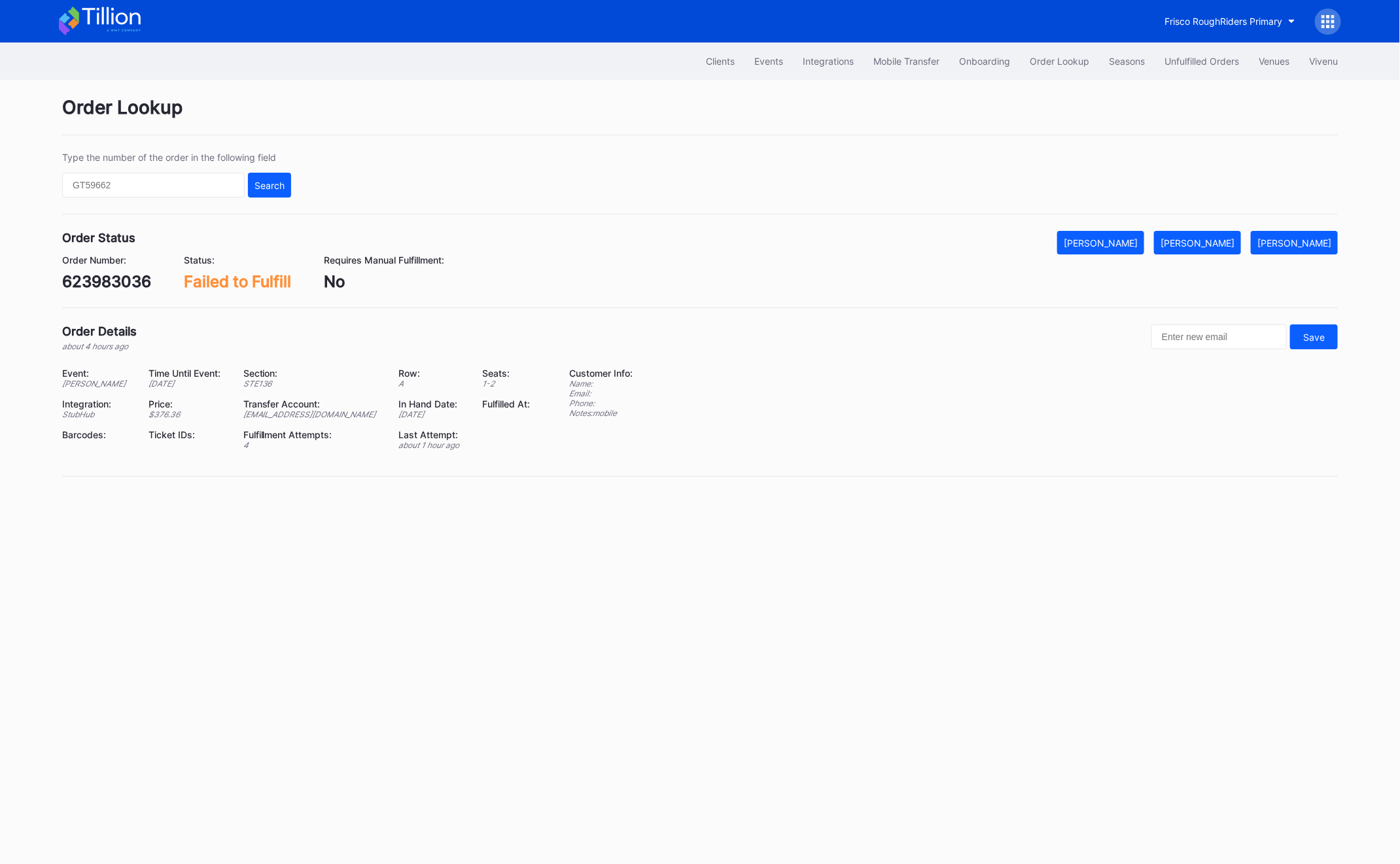
click at [107, 281] on div "623983036" at bounding box center [107, 281] width 89 height 19
copy div "623983036"
click at [88, 287] on div "623983036" at bounding box center [107, 281] width 89 height 19
click at [1223, 232] on button "[PERSON_NAME]" at bounding box center [1197, 243] width 87 height 24
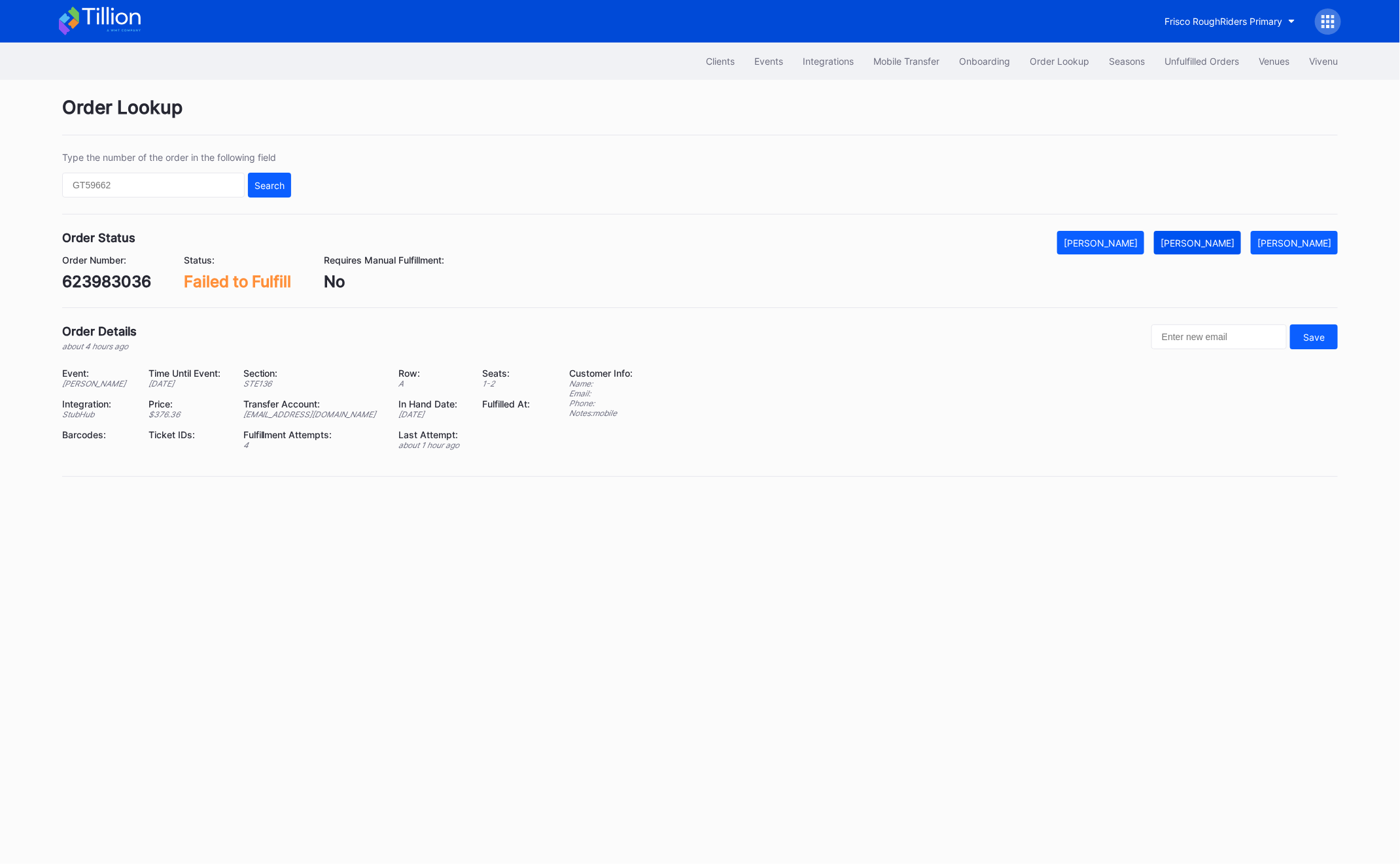
click at [1223, 232] on button "[PERSON_NAME]" at bounding box center [1197, 243] width 87 height 24
click at [1194, 70] on button "Unfulfilled Orders" at bounding box center [1201, 61] width 94 height 24
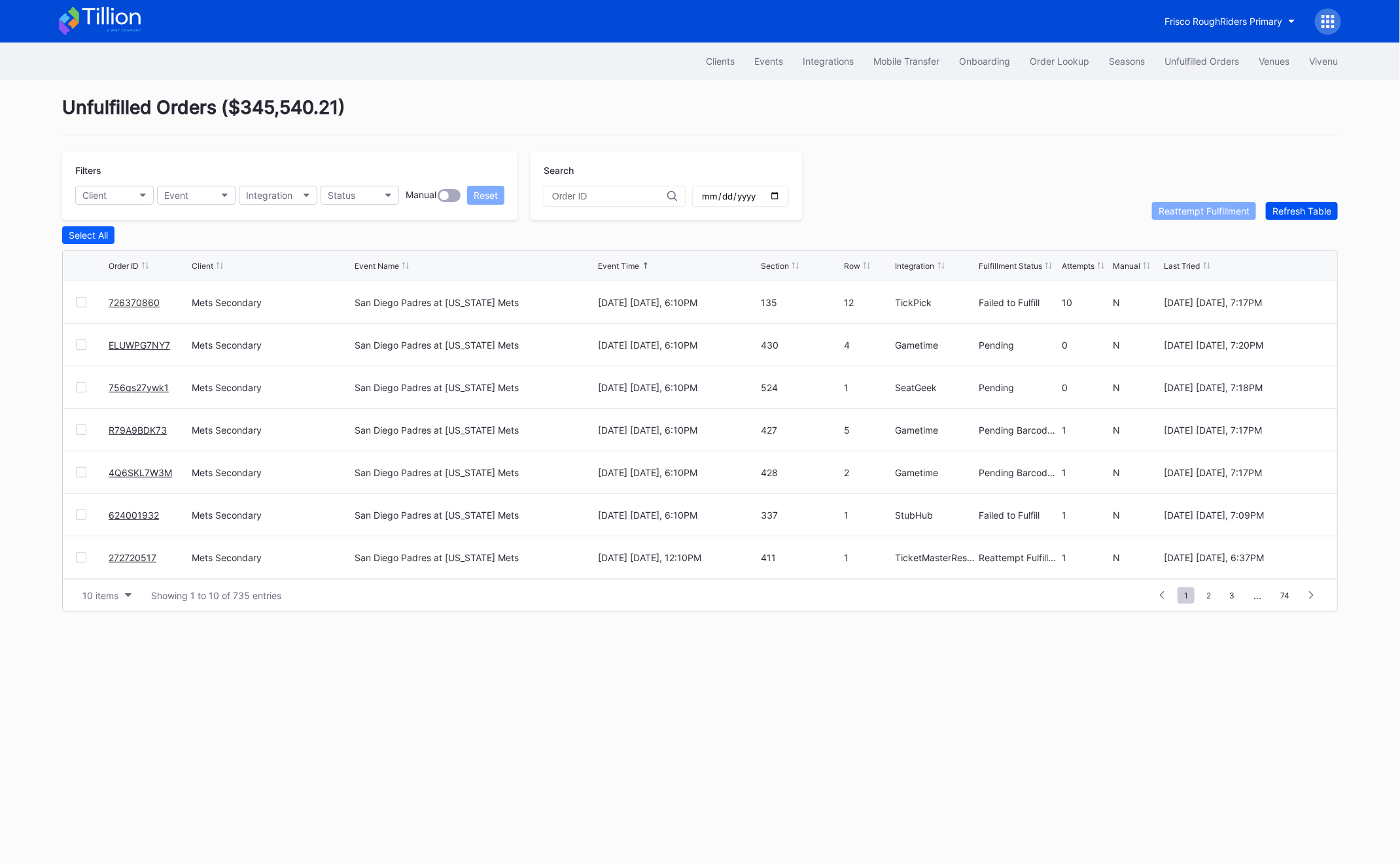
click at [1311, 204] on button "Refresh Table" at bounding box center [1301, 211] width 72 height 18
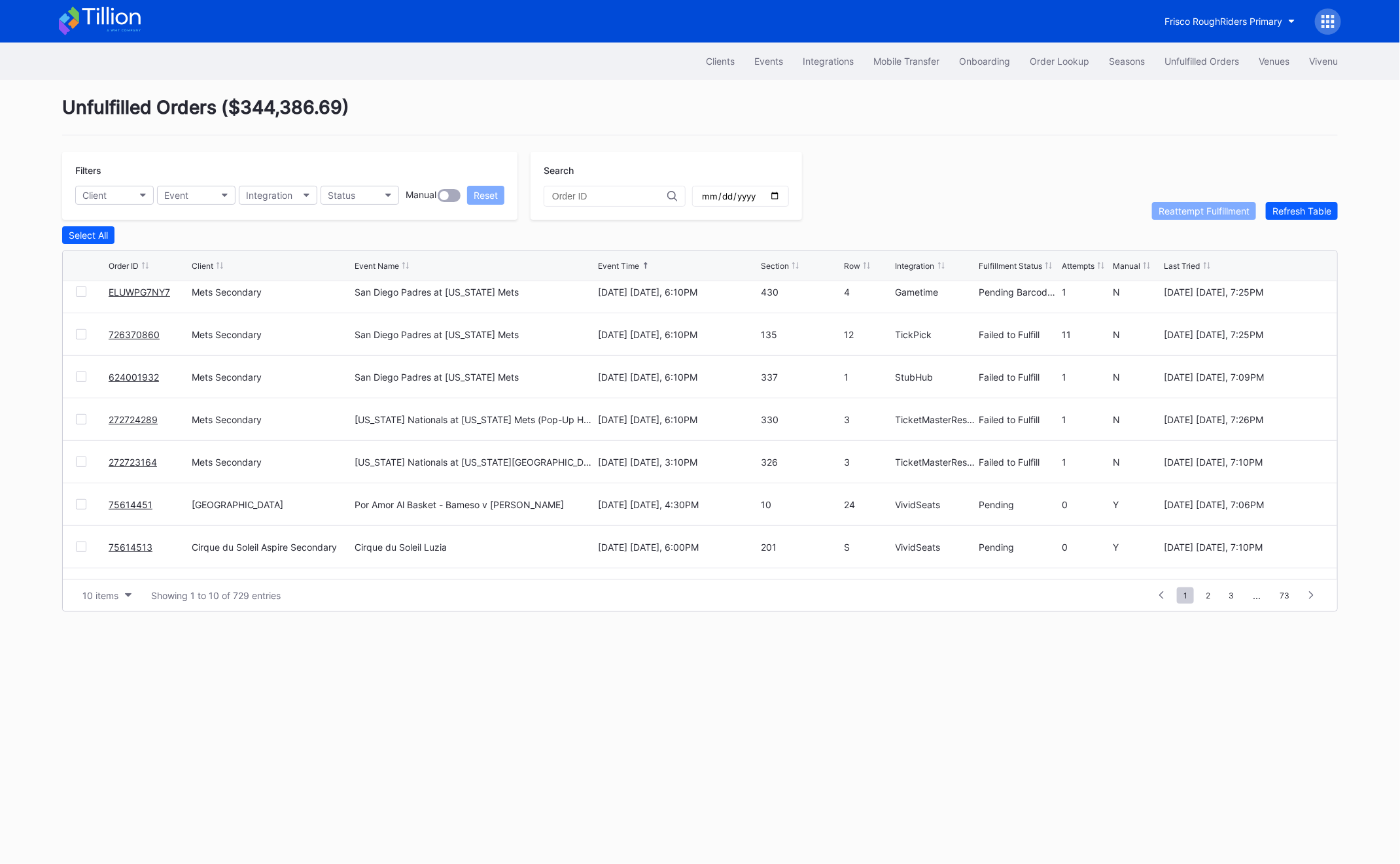
scroll to position [127, 0]
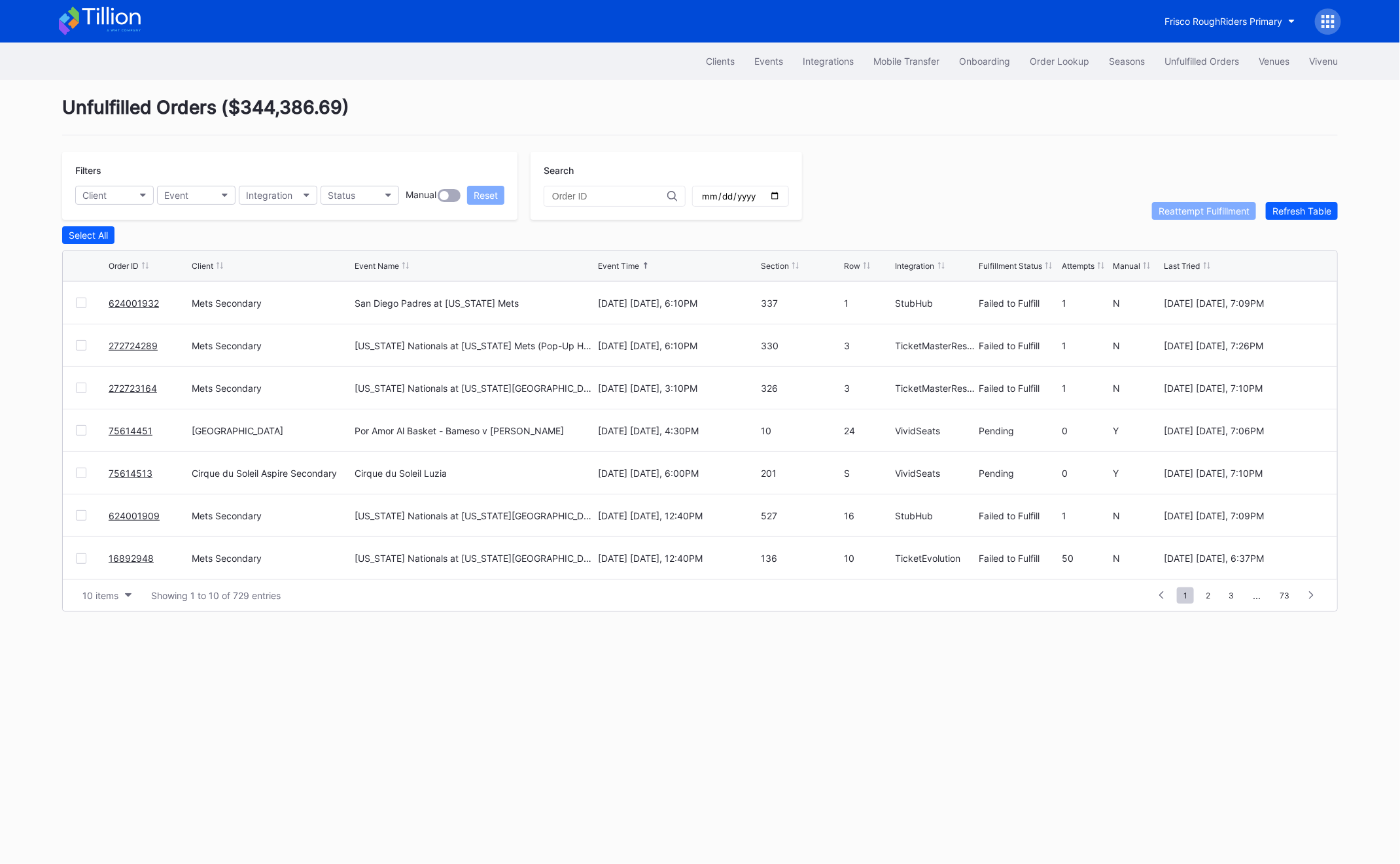
click at [140, 471] on link "75614513" at bounding box center [131, 474] width 44 height 11
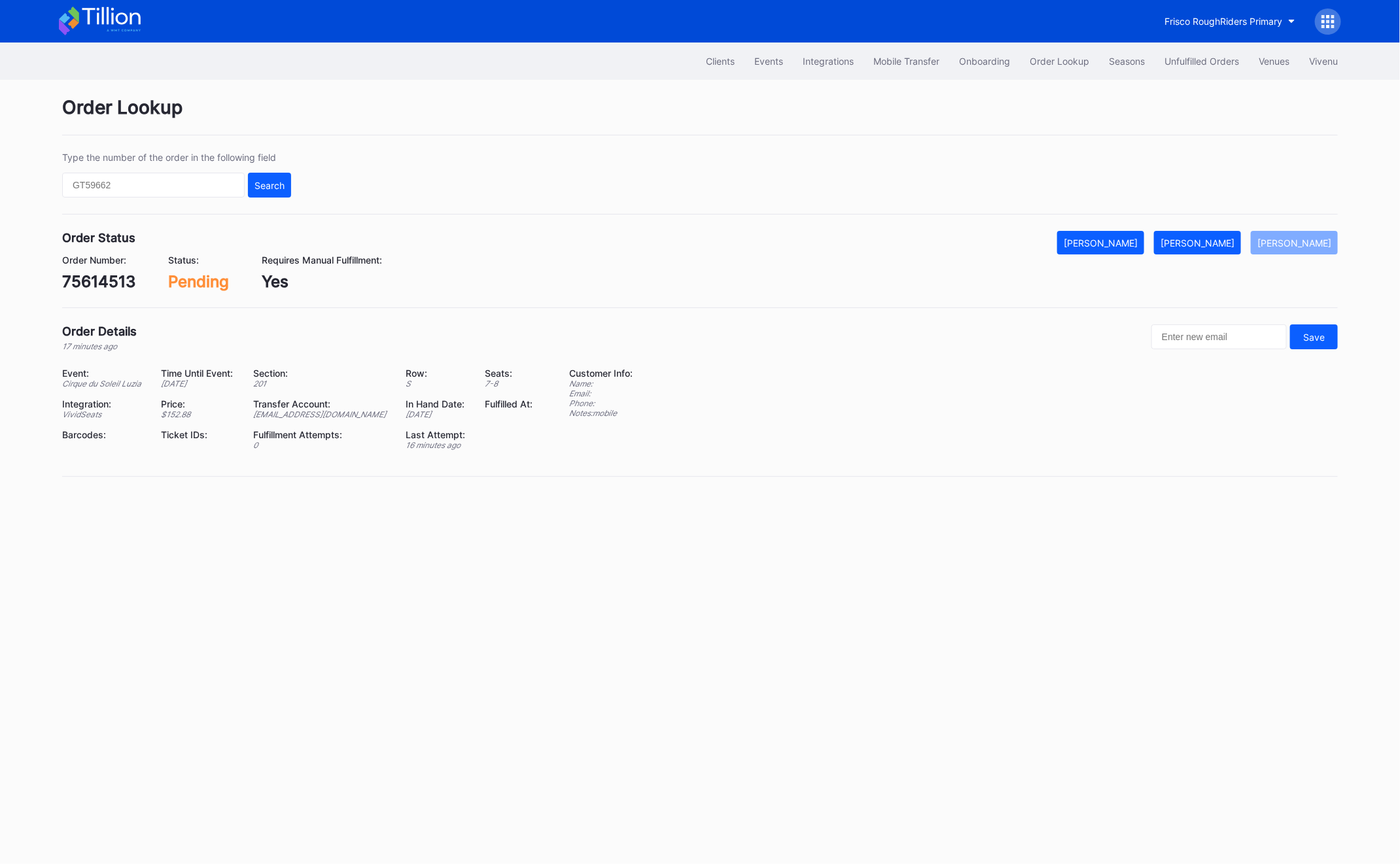
click at [97, 289] on div "75614513" at bounding box center [99, 281] width 73 height 19
copy div "75614513"
click at [1210, 251] on button "[PERSON_NAME]" at bounding box center [1197, 243] width 87 height 24
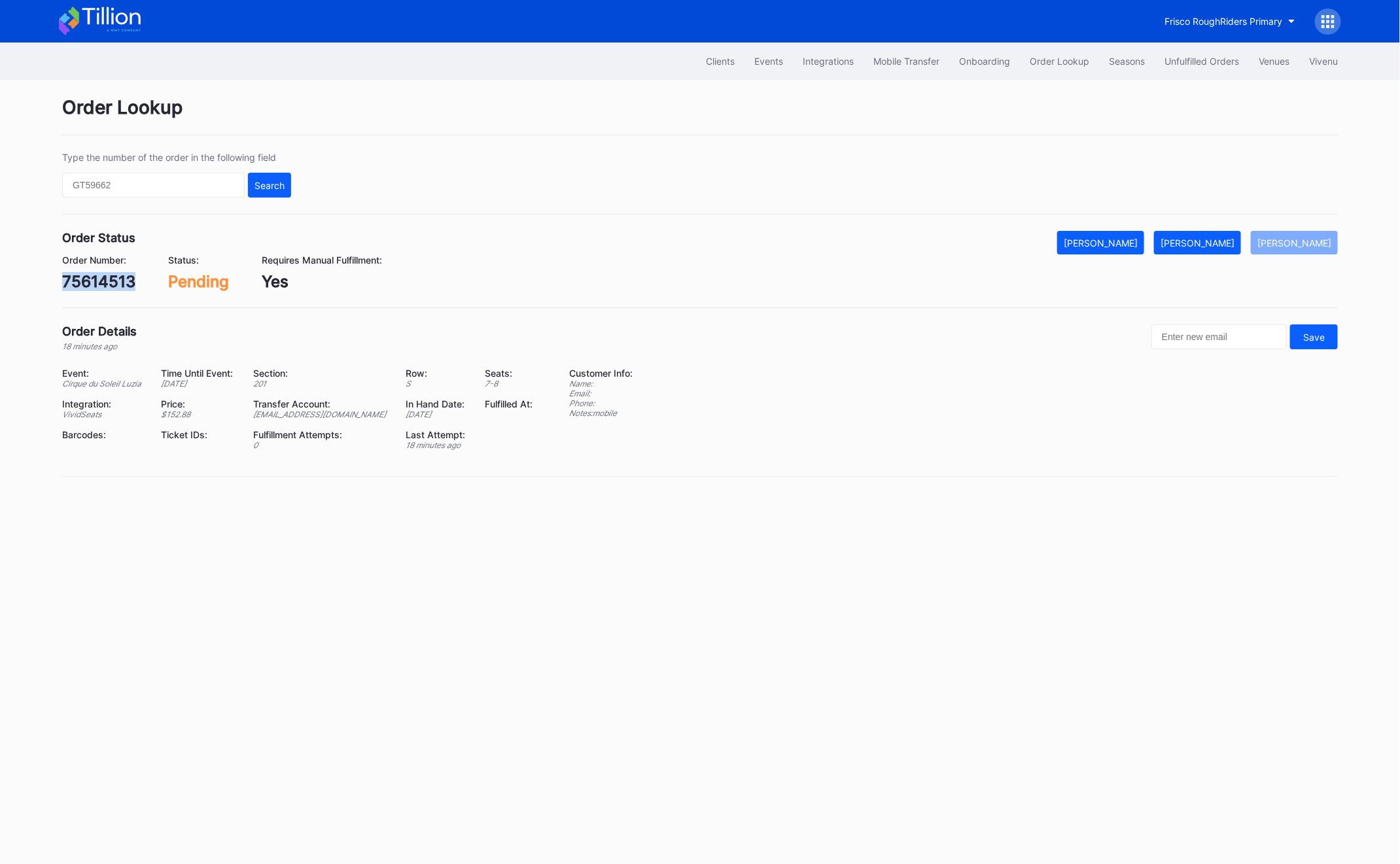
click at [91, 279] on div "75614513" at bounding box center [99, 281] width 73 height 19
click at [114, 180] on input "text" at bounding box center [153, 185] width 183 height 25
paste input "75614451"
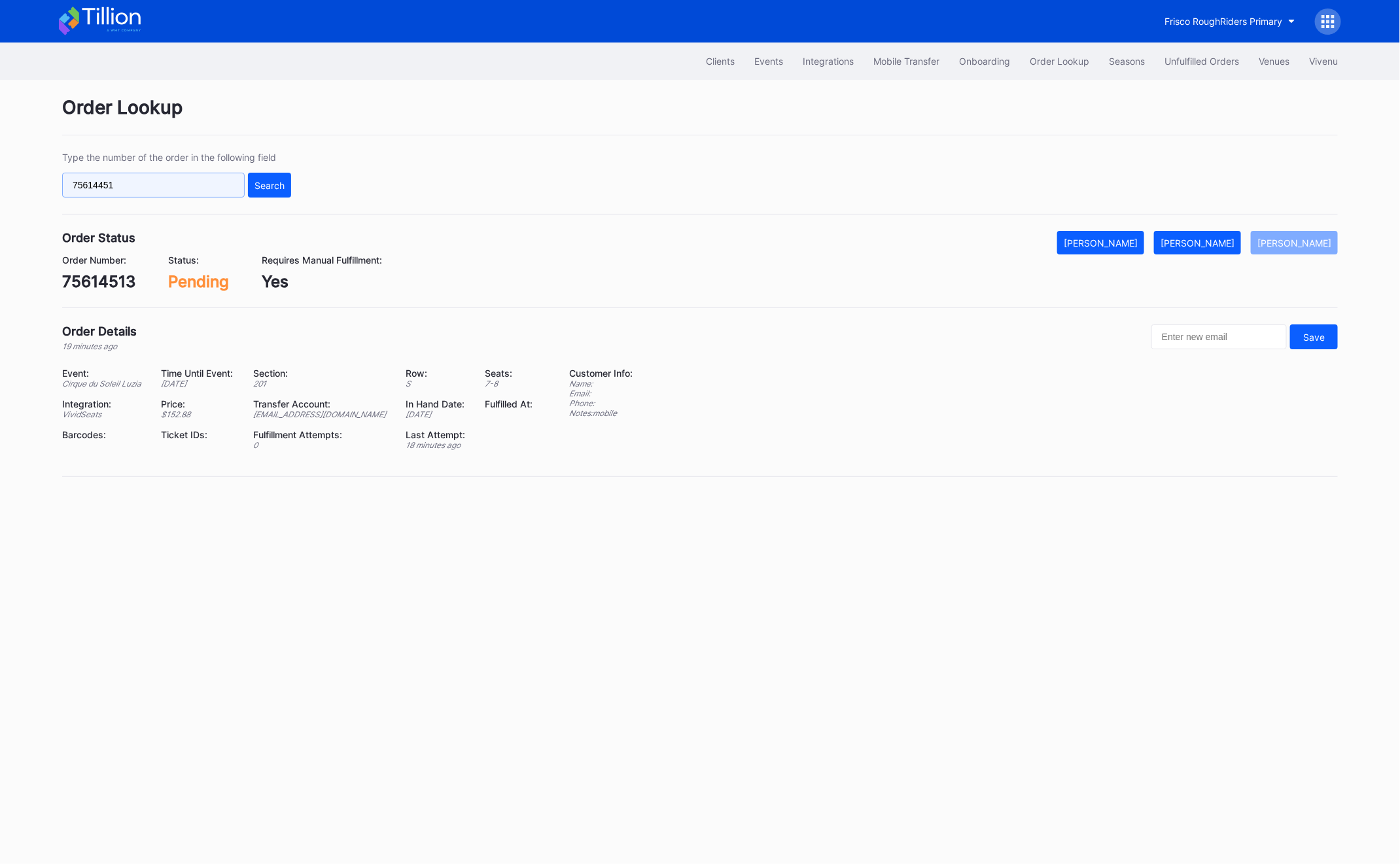
type input "75614451"
click at [88, 277] on div "75614513" at bounding box center [99, 281] width 73 height 19
copy div "75614513"
drag, startPoint x: 1205, startPoint y: 253, endPoint x: 1117, endPoint y: 299, distance: 99.3
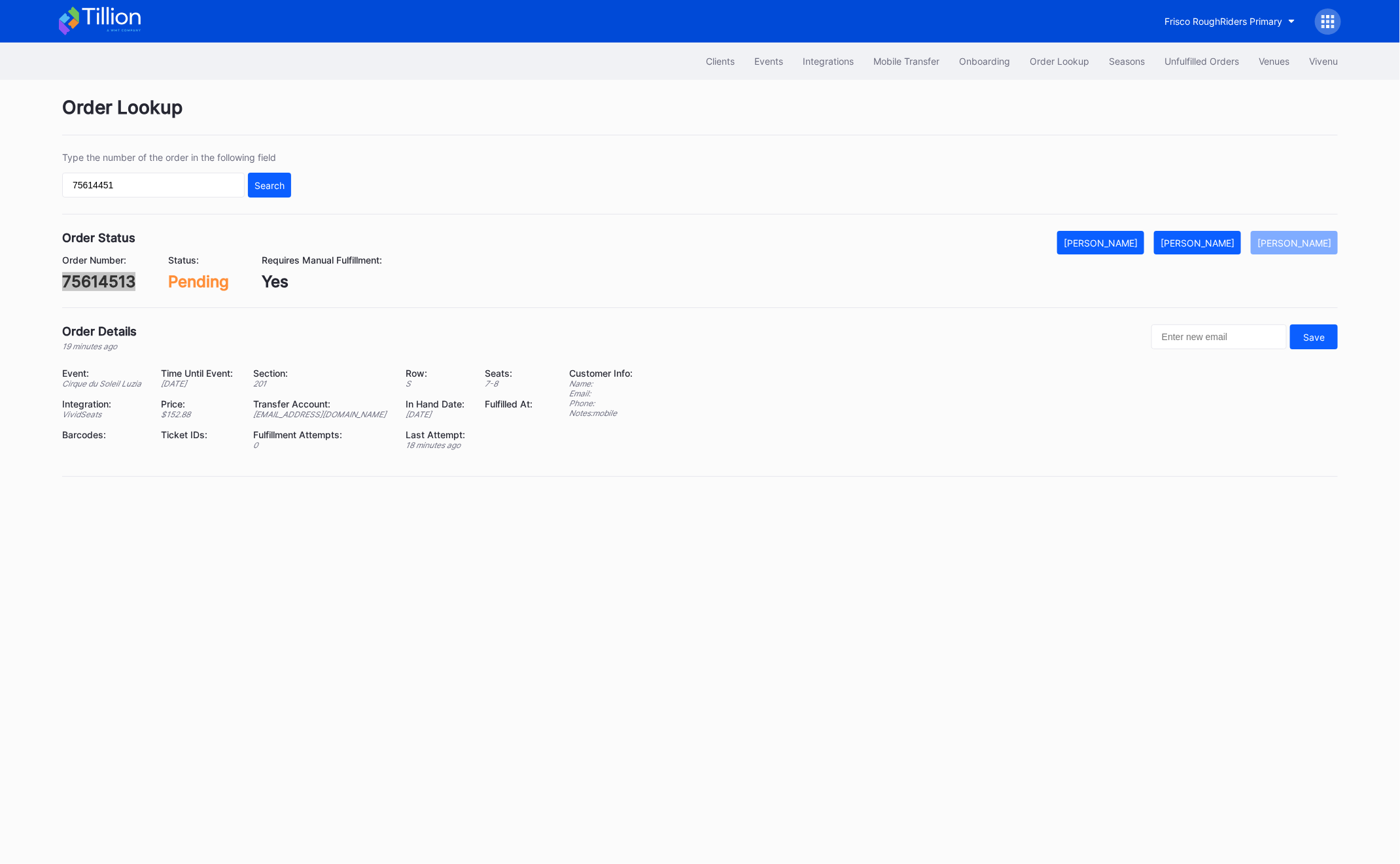
click at [1117, 299] on div "Order Status Mark Cancelled [PERSON_NAME] Mark Pending Order Number: 75614513 S…" at bounding box center [700, 269] width 1276 height 77
click at [170, 198] on div "Type the number of the order in the following field 75614451 Search" at bounding box center [700, 183] width 1276 height 62
click at [161, 190] on input "75614451" at bounding box center [153, 185] width 183 height 25
click at [272, 190] on div "Search" at bounding box center [269, 186] width 30 height 11
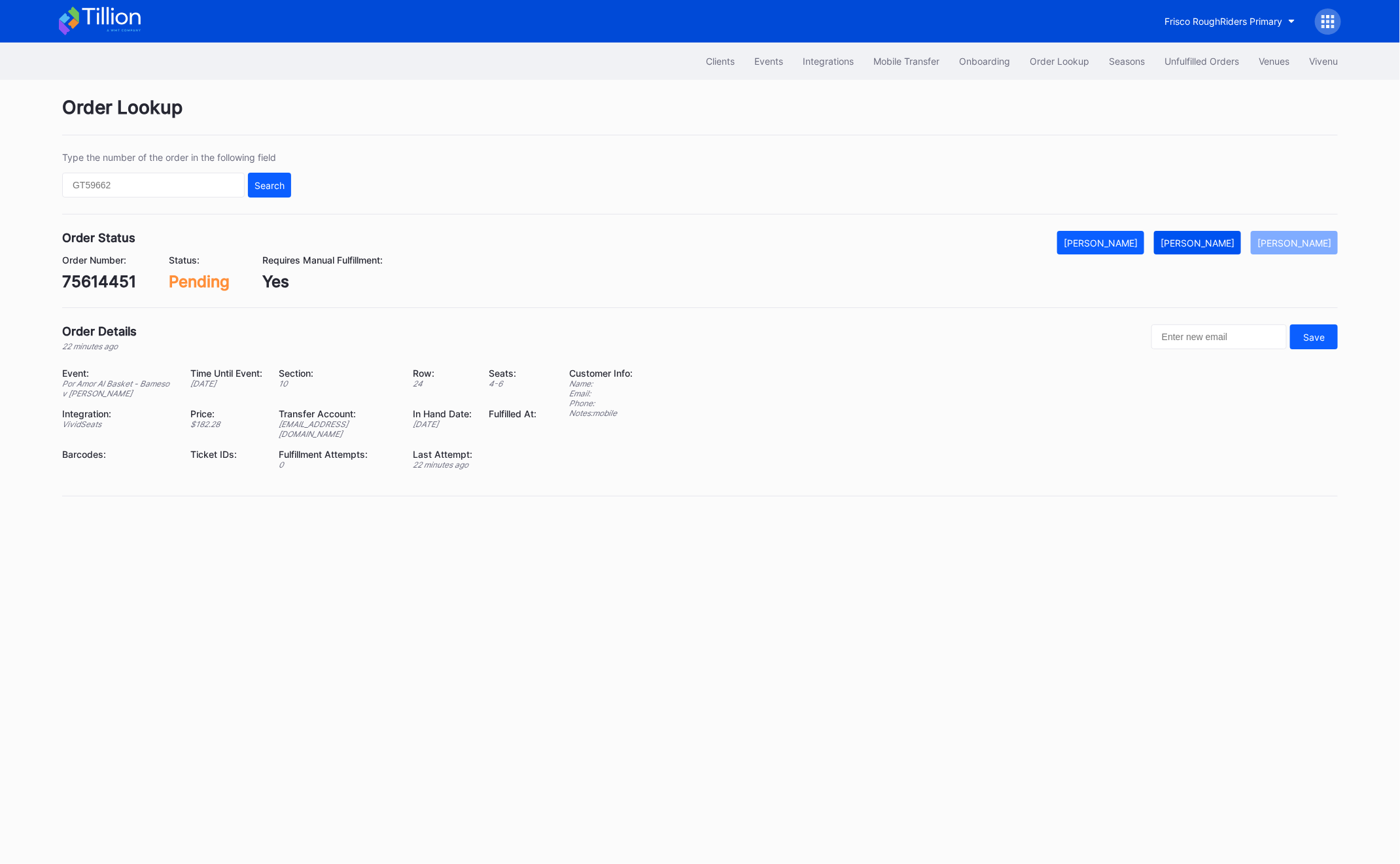
click at [1227, 239] on div "[PERSON_NAME]" at bounding box center [1197, 243] width 74 height 11
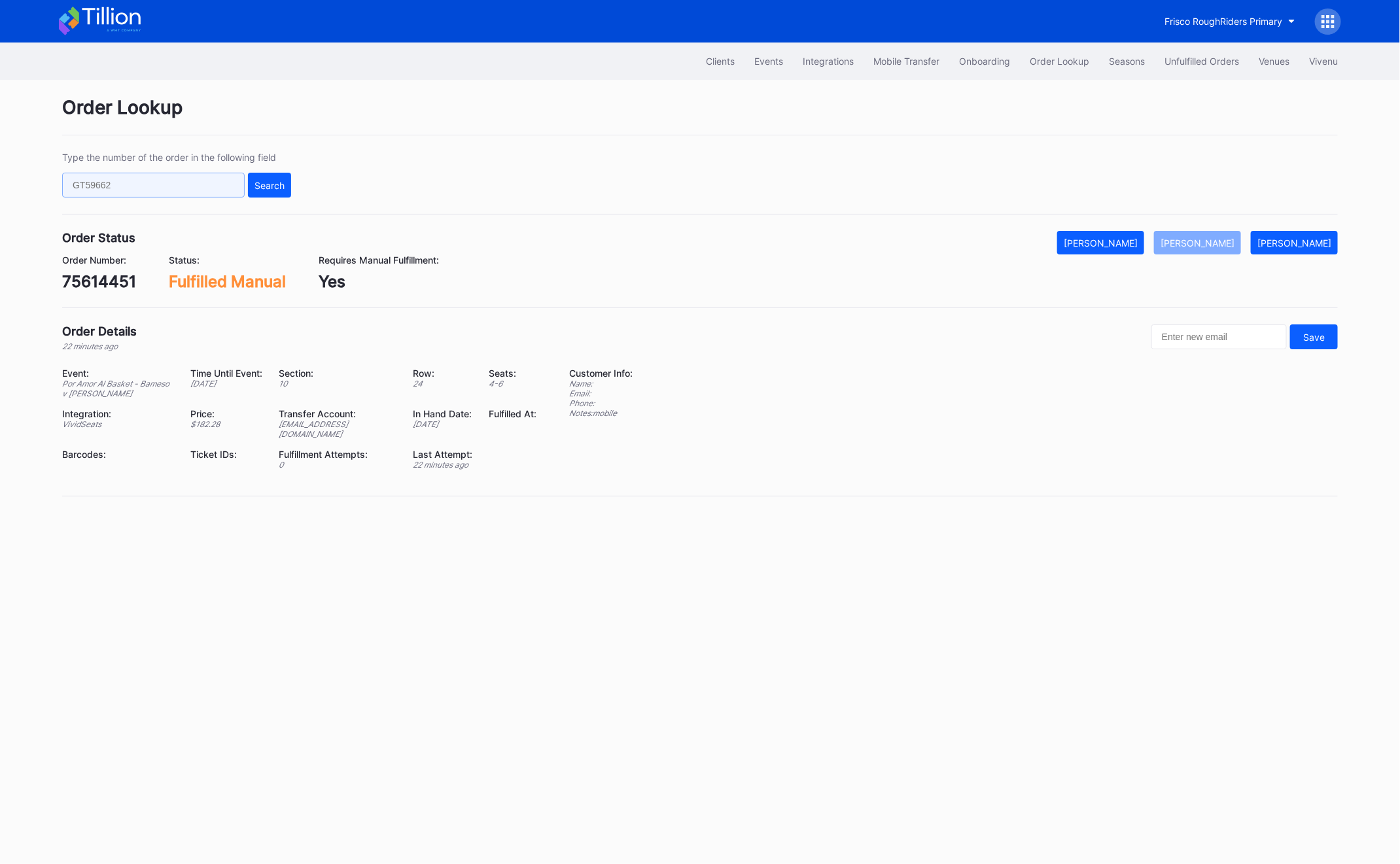
click at [150, 179] on input "text" at bounding box center [153, 185] width 183 height 25
paste input "75614513"
type input "75614513"
click at [296, 188] on div "Type the number of the order in the following field 75614513 Search" at bounding box center [700, 183] width 1276 height 62
click at [256, 183] on div "Search" at bounding box center [269, 186] width 30 height 11
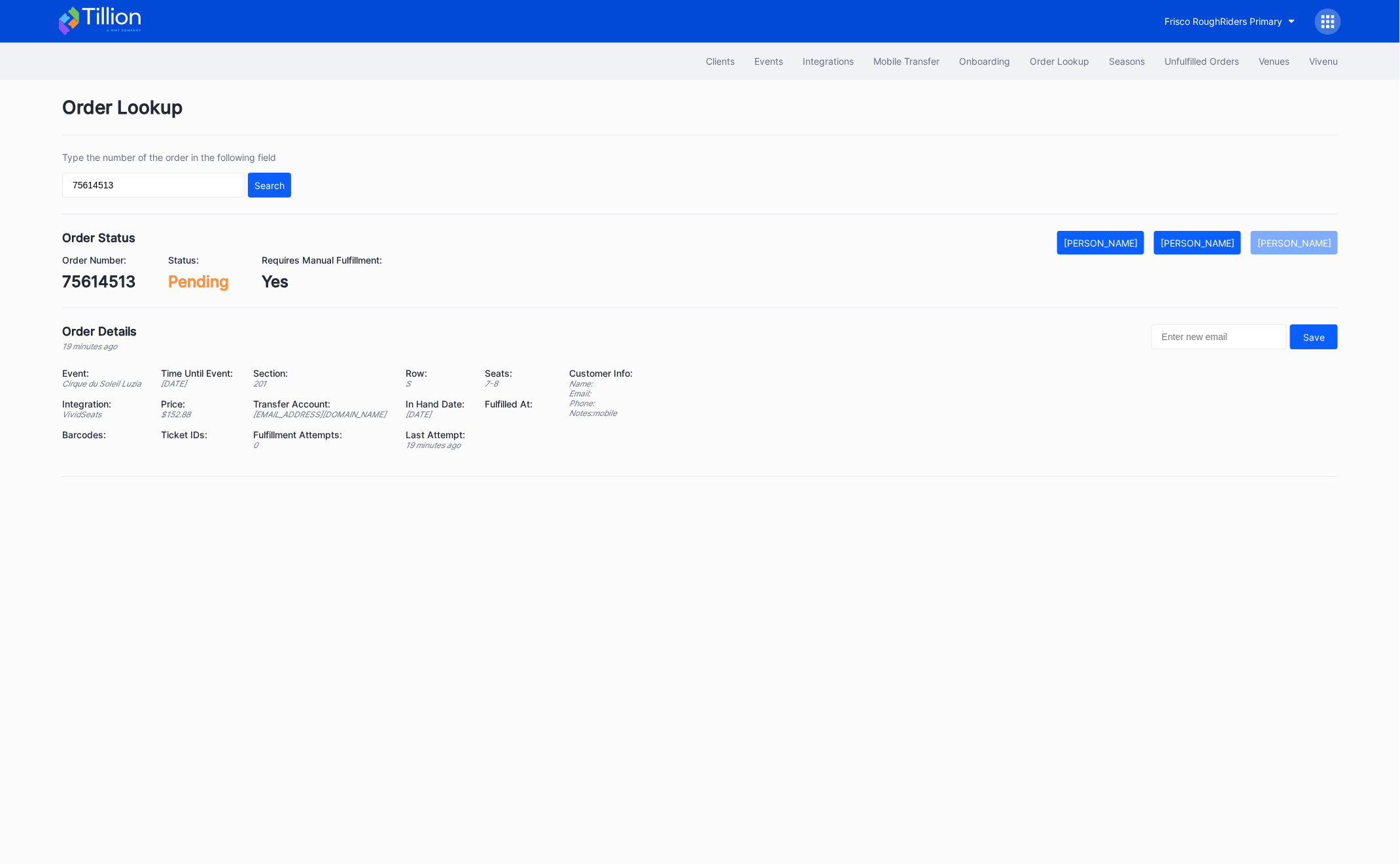
click at [1243, 255] on div "Order Number: 75614513 Status: Pending Requires Manual Fulfillment: Yes" at bounding box center [700, 273] width 1276 height 37
click at [1236, 248] on button "[PERSON_NAME]" at bounding box center [1197, 243] width 87 height 24
